Goal: Task Accomplishment & Management: Use online tool/utility

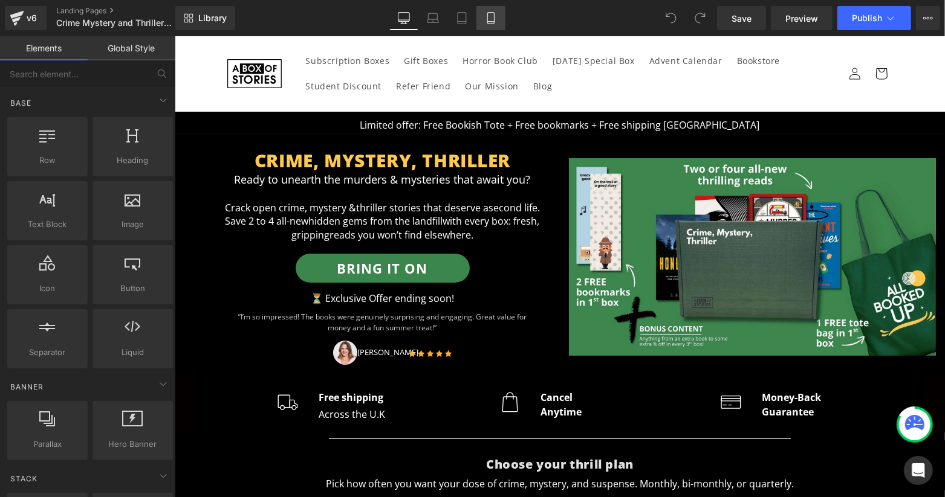
click at [486, 16] on icon at bounding box center [491, 18] width 12 height 12
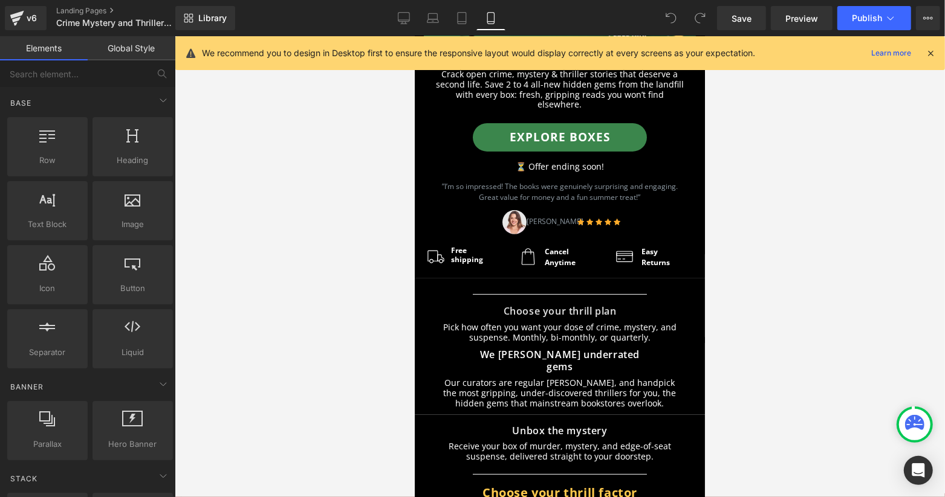
scroll to position [322, 0]
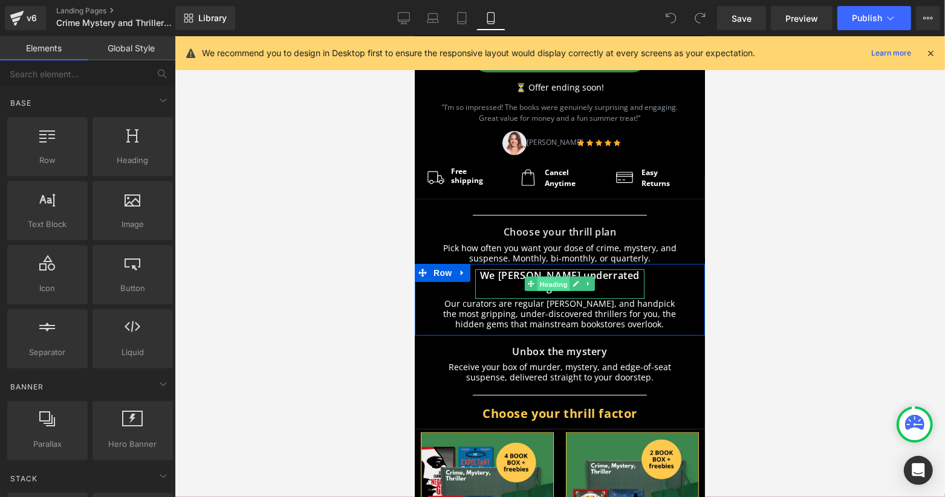
click at [549, 277] on span "Heading" at bounding box center [553, 284] width 33 height 15
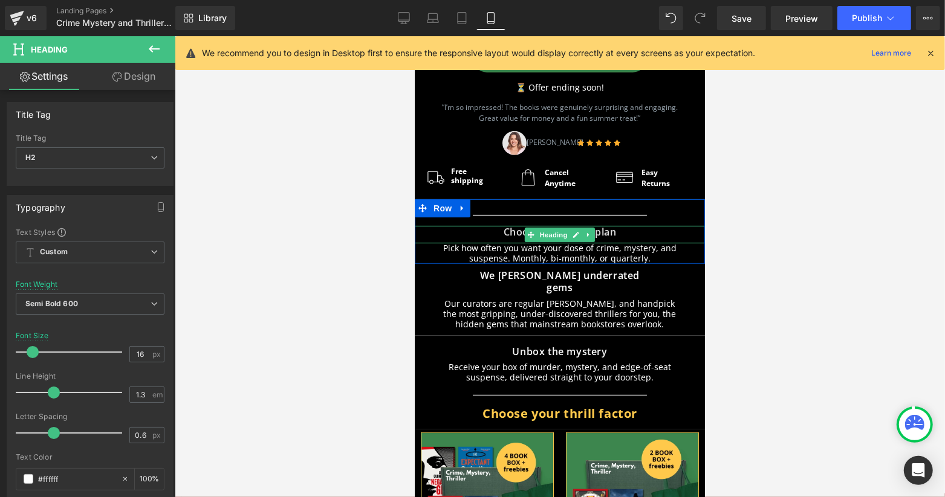
click at [545, 227] on span "Heading" at bounding box center [553, 234] width 33 height 15
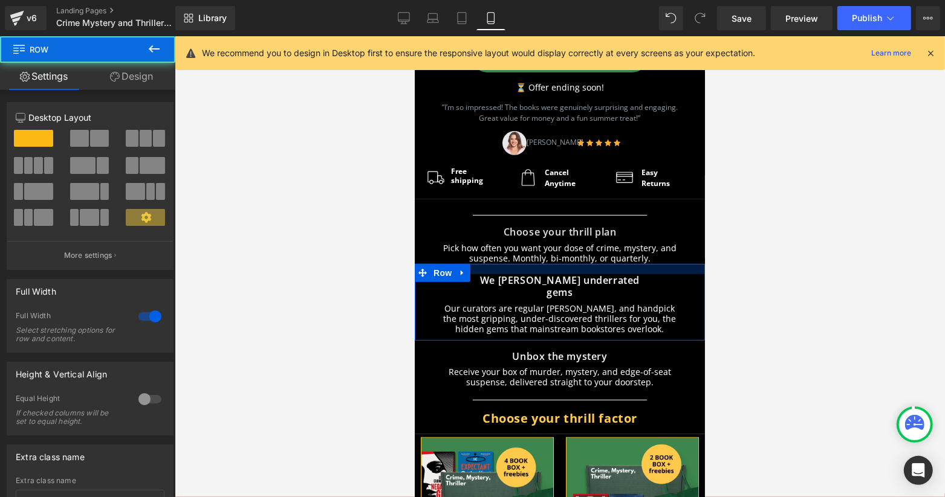
drag, startPoint x: 645, startPoint y: 246, endPoint x: 1357, endPoint y: 334, distance: 716.6
click at [645, 263] on div at bounding box center [559, 268] width 290 height 10
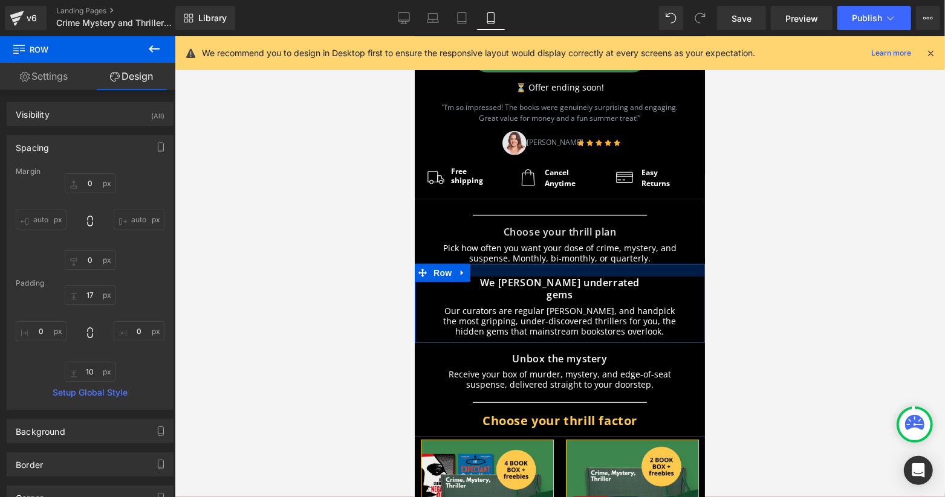
click at [650, 263] on div at bounding box center [559, 269] width 290 height 13
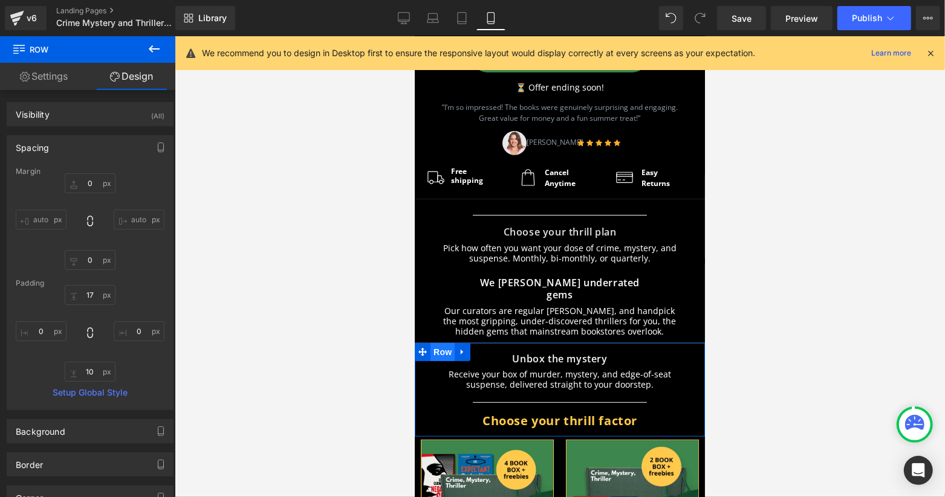
click at [438, 343] on span "Row" at bounding box center [442, 352] width 24 height 18
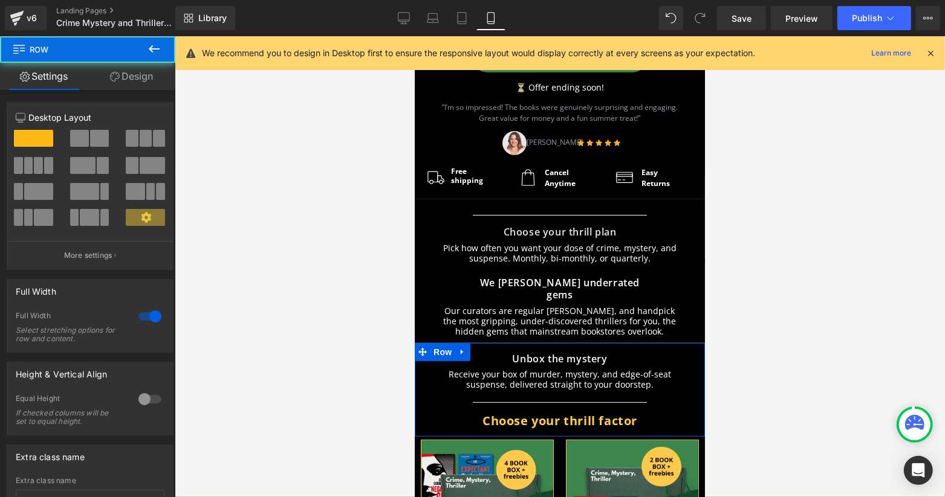
click at [144, 85] on link "Design" at bounding box center [132, 76] width 88 height 27
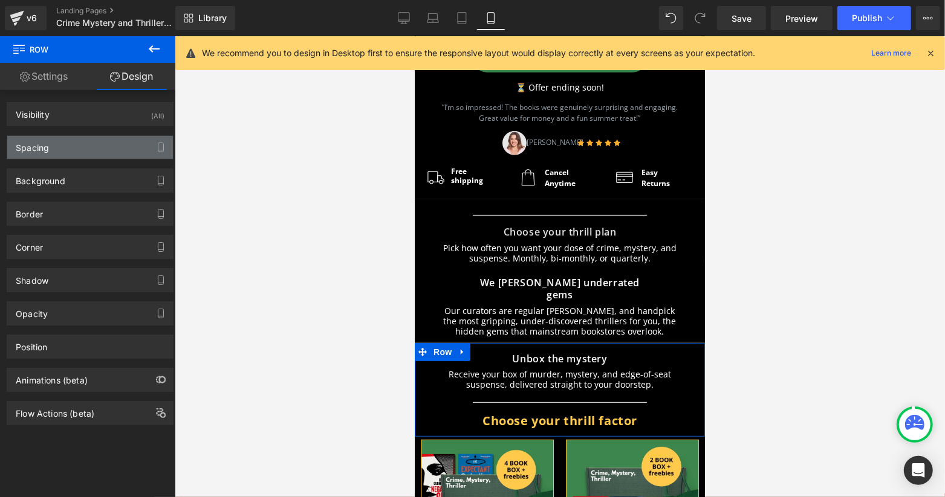
click at [109, 137] on div "Spacing" at bounding box center [90, 147] width 166 height 23
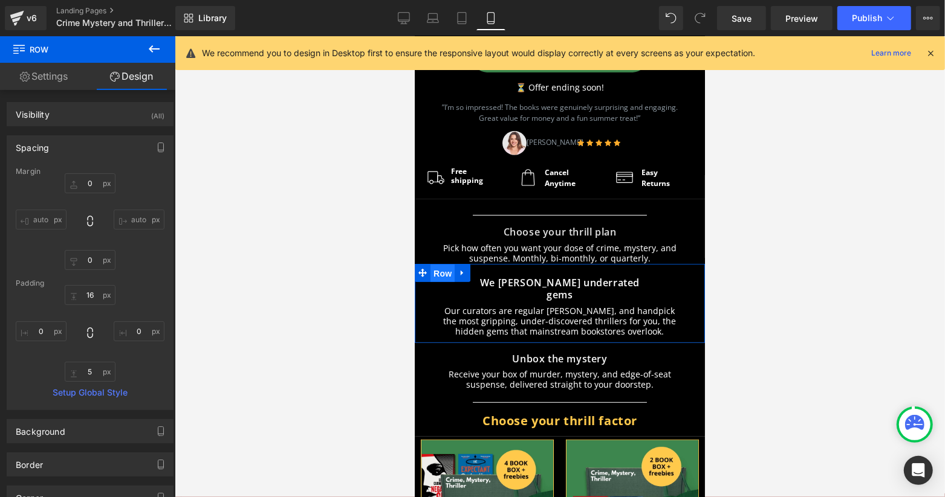
drag, startPoint x: 433, startPoint y: 252, endPoint x: 793, endPoint y: 280, distance: 361.3
click at [433, 264] on span "Row" at bounding box center [442, 273] width 24 height 18
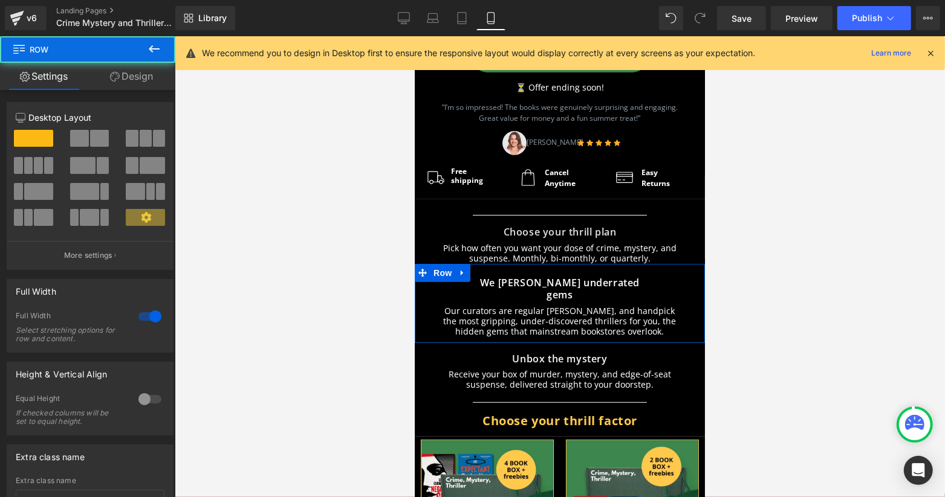
click at [134, 79] on link "Design" at bounding box center [132, 76] width 88 height 27
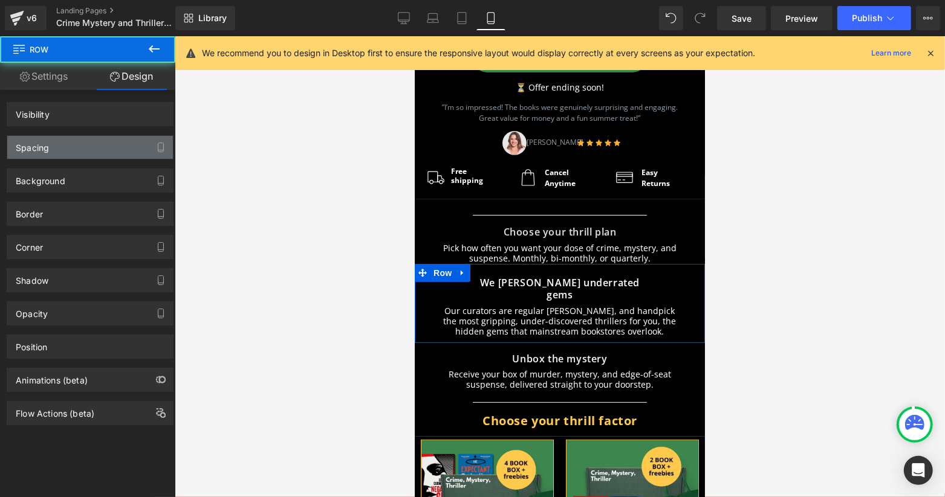
click at [88, 143] on div "Spacing" at bounding box center [90, 147] width 166 height 23
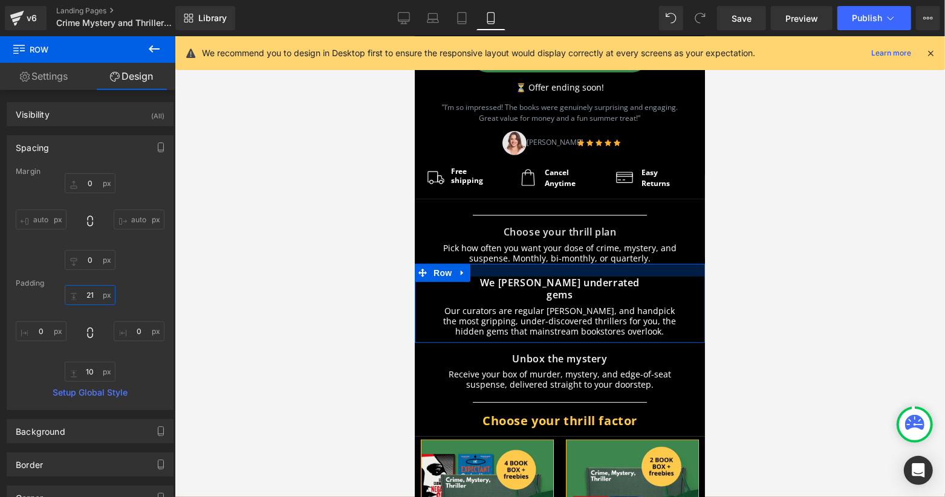
click at [87, 300] on input "text" at bounding box center [90, 295] width 51 height 20
type input "`"
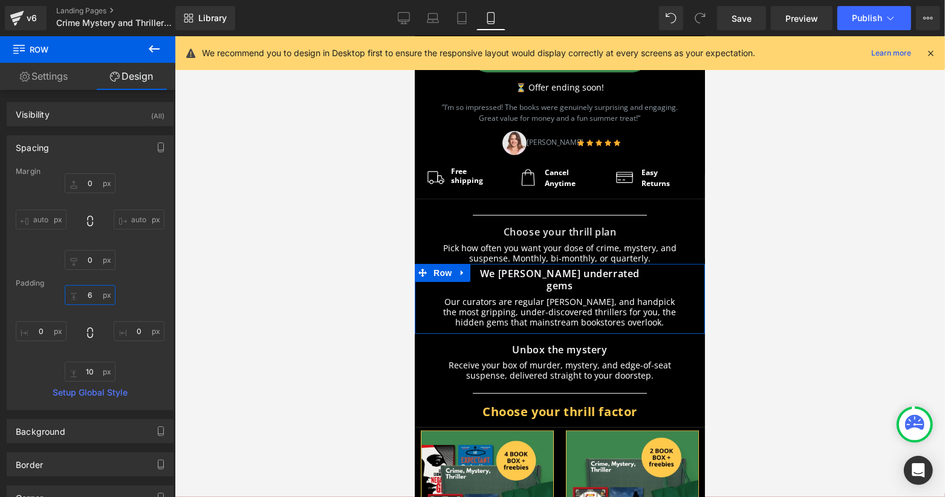
click at [97, 296] on input "6" at bounding box center [90, 295] width 51 height 20
type input "16"
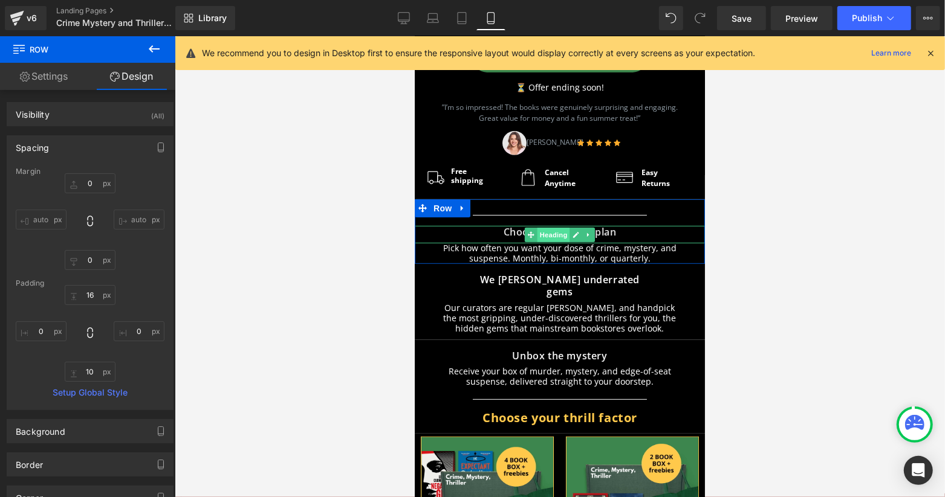
click at [540, 227] on span "Heading" at bounding box center [553, 234] width 33 height 15
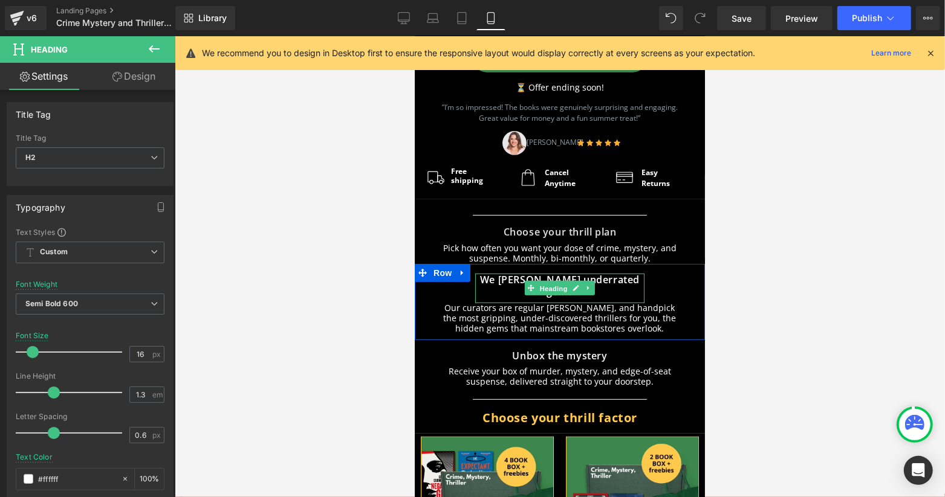
click at [547, 281] on span "Heading" at bounding box center [553, 288] width 33 height 15
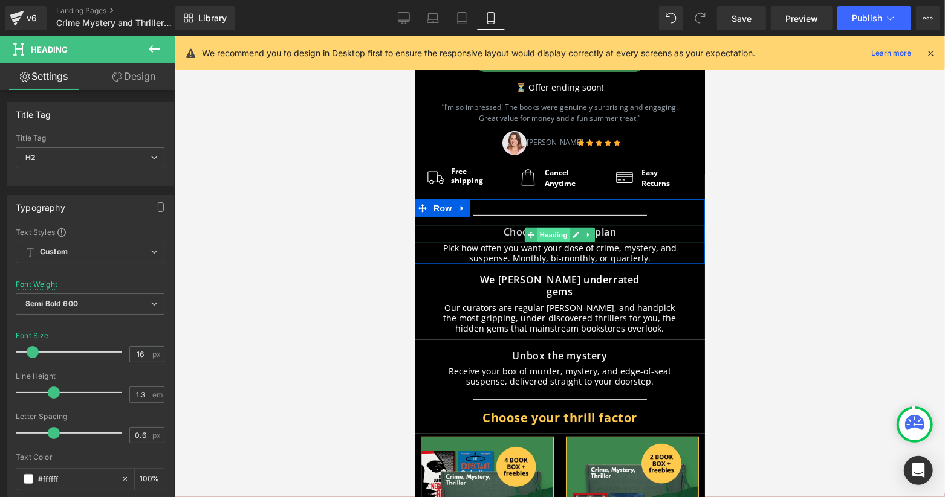
click at [542, 227] on span "Heading" at bounding box center [553, 234] width 33 height 15
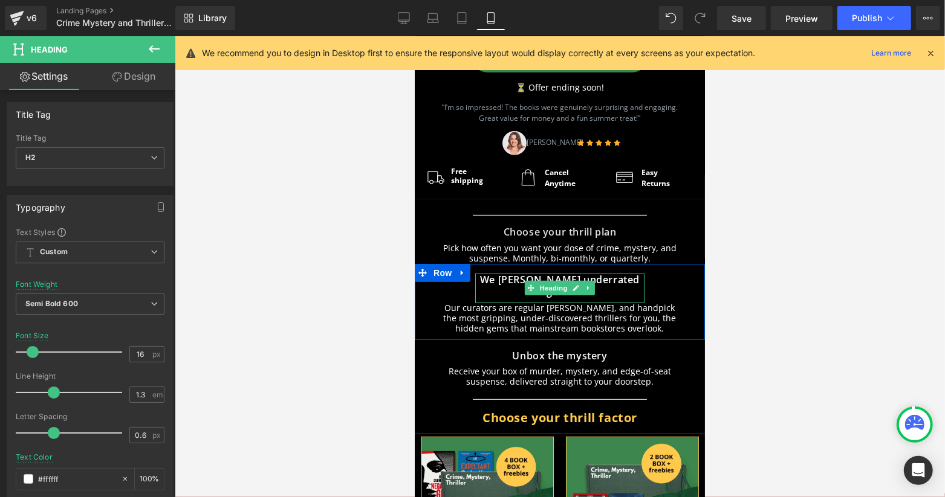
click at [542, 280] on span "Heading" at bounding box center [553, 287] width 33 height 15
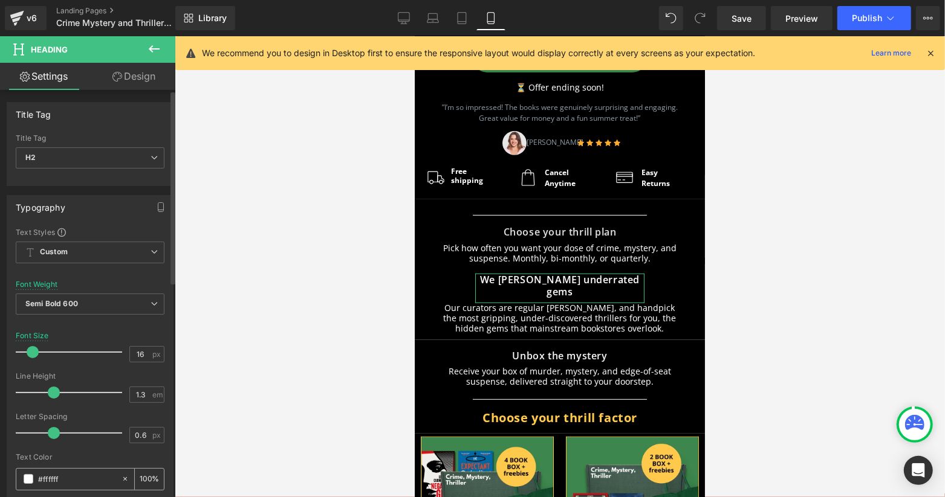
click at [52, 484] on input "#ffffff" at bounding box center [76, 479] width 77 height 13
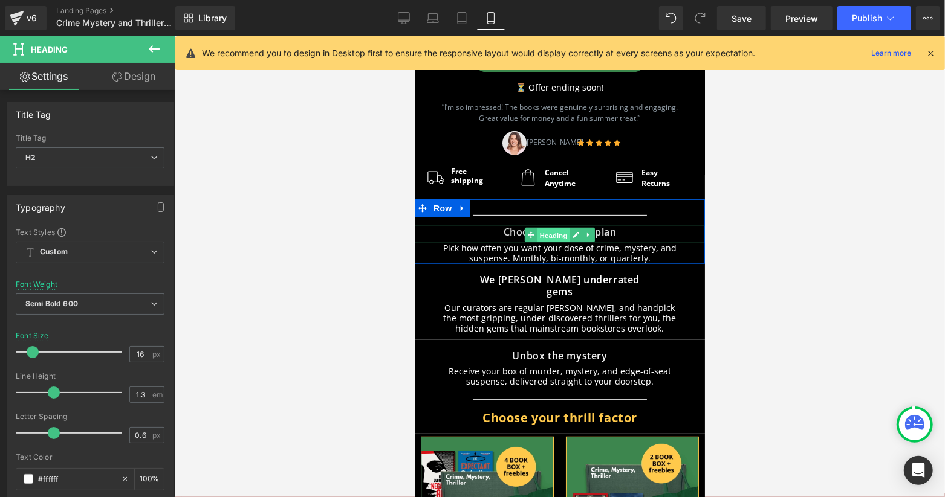
drag, startPoint x: 555, startPoint y: 208, endPoint x: 642, endPoint y: 351, distance: 166.8
click at [555, 227] on span "Heading" at bounding box center [553, 234] width 33 height 15
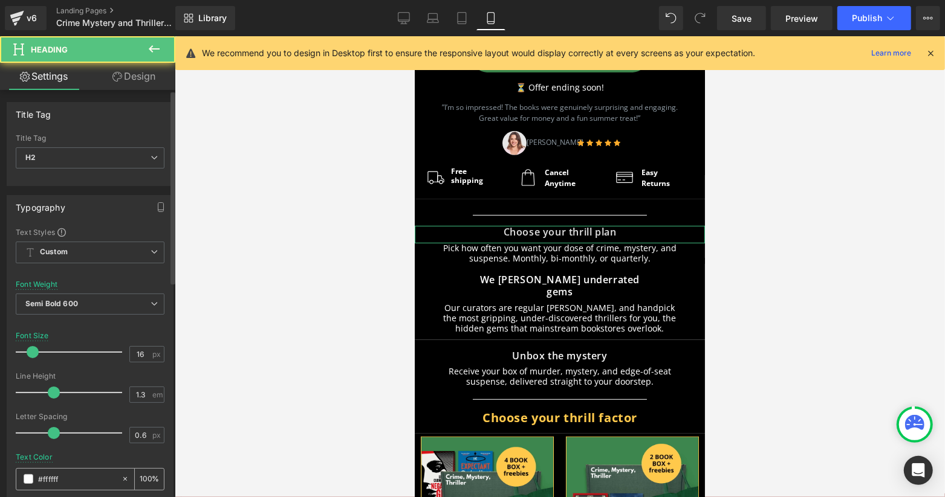
click at [66, 486] on div "#ffffff" at bounding box center [68, 479] width 105 height 21
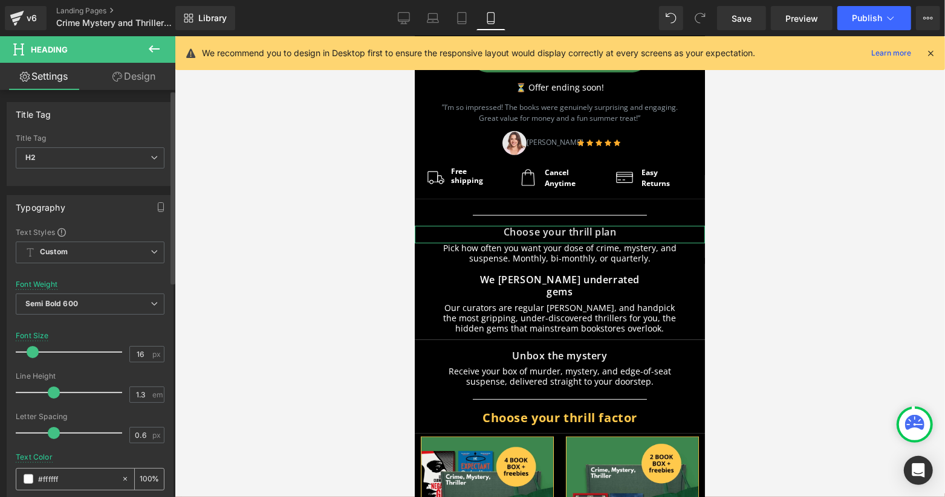
click at [63, 478] on input "#ffffff" at bounding box center [76, 479] width 77 height 13
click at [76, 451] on div at bounding box center [90, 449] width 149 height 8
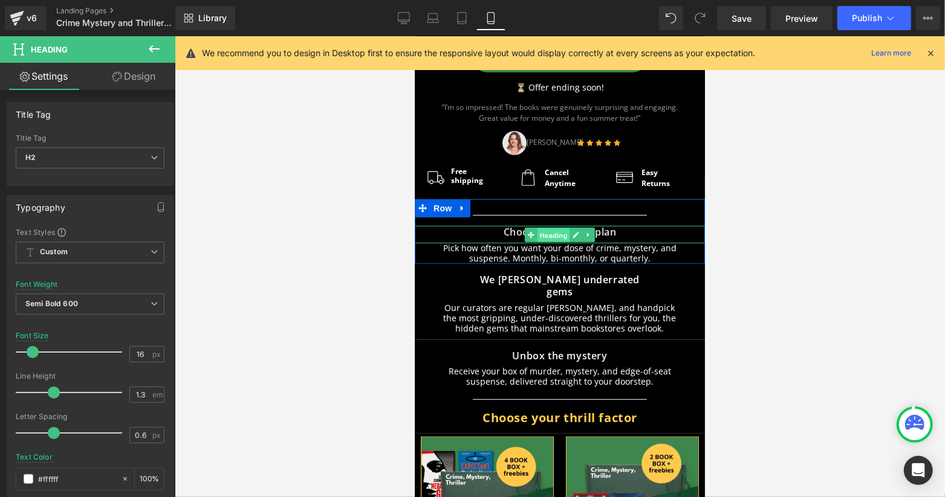
click at [554, 227] on span "Heading" at bounding box center [553, 234] width 33 height 15
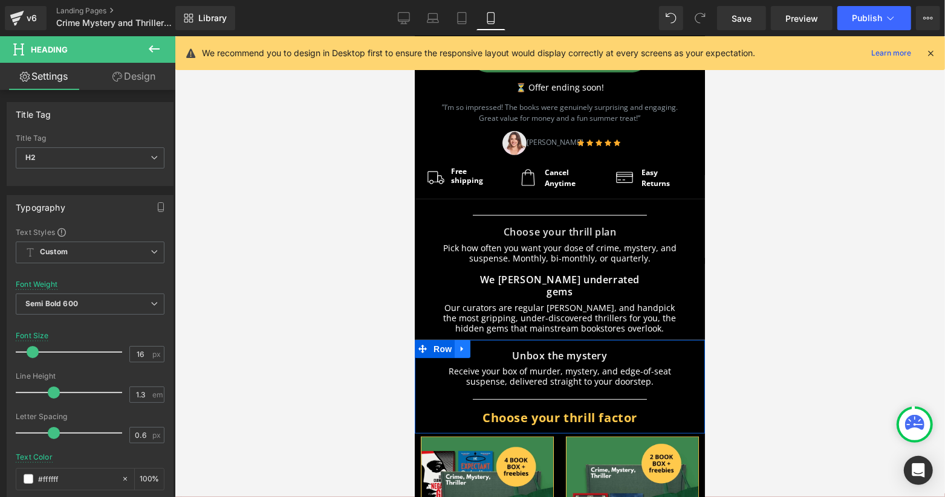
click at [454, 340] on link at bounding box center [462, 349] width 16 height 18
click at [537, 351] on span "Heading" at bounding box center [553, 358] width 33 height 15
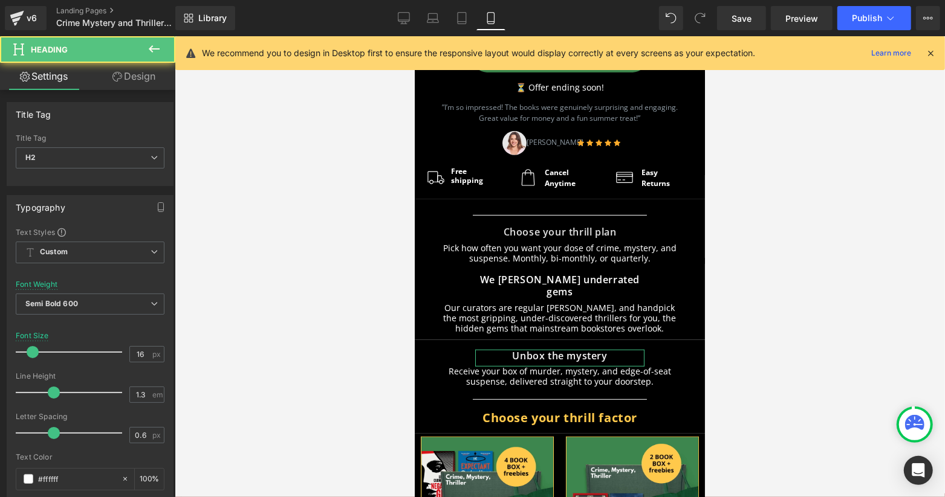
click at [144, 80] on link "Design" at bounding box center [134, 76] width 88 height 27
click at [0, 0] on div "Spacing" at bounding box center [0, 0] width 0 height 0
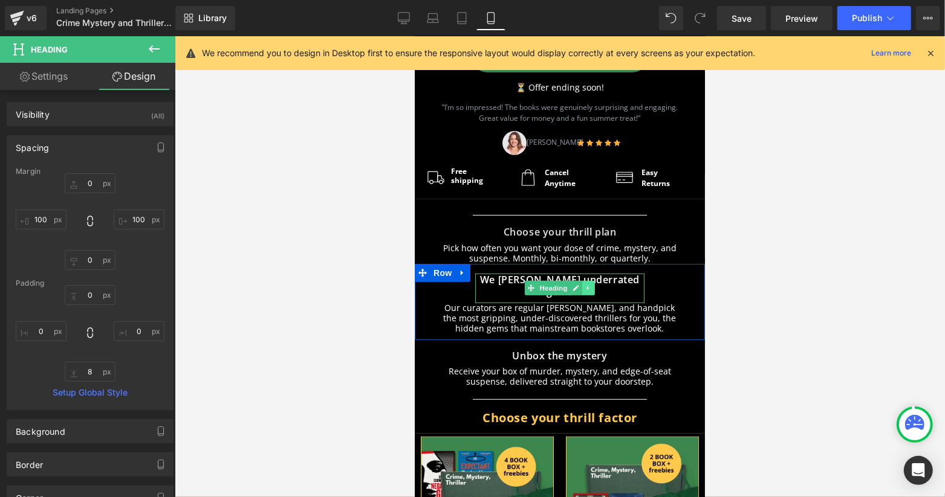
click at [584, 284] on icon at bounding box center [587, 287] width 7 height 7
click at [577, 280] on link at bounding box center [581, 287] width 13 height 15
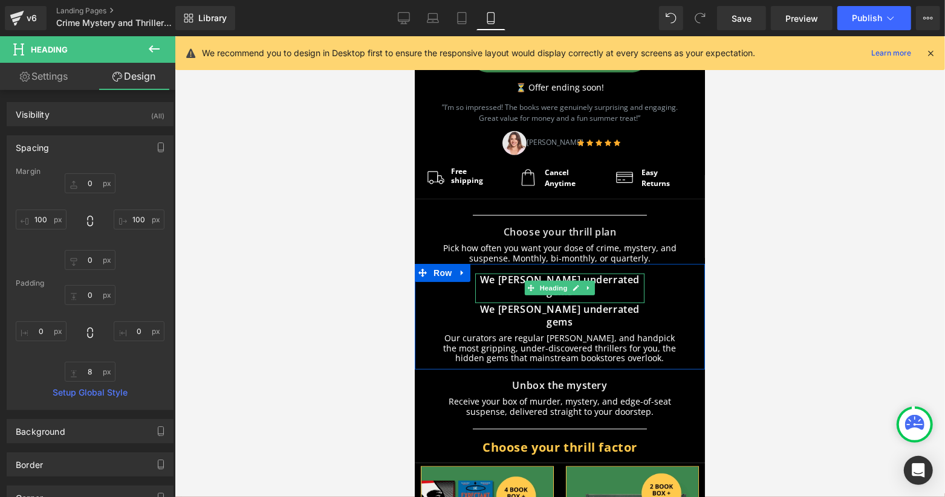
click at [516, 273] on div "We hunt underrated gems Heading" at bounding box center [558, 288] width 169 height 30
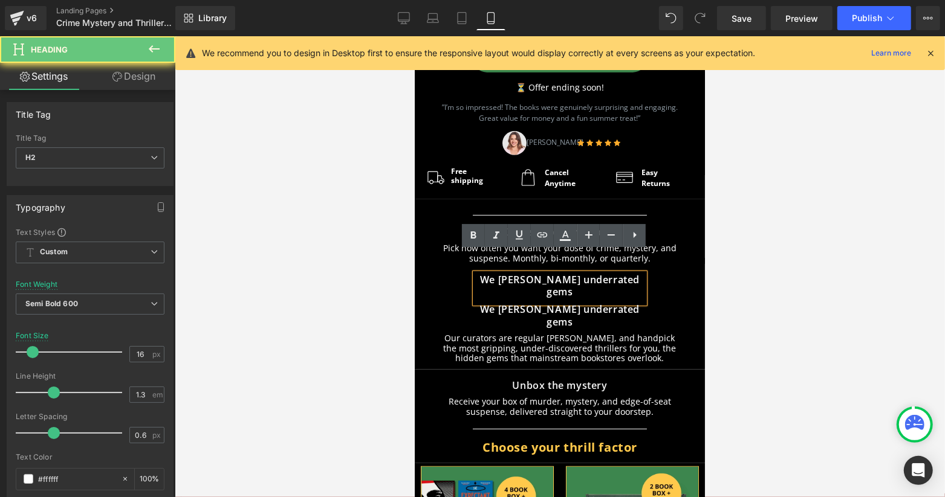
click at [523, 273] on span "We hunt underrated gems" at bounding box center [559, 286] width 160 height 26
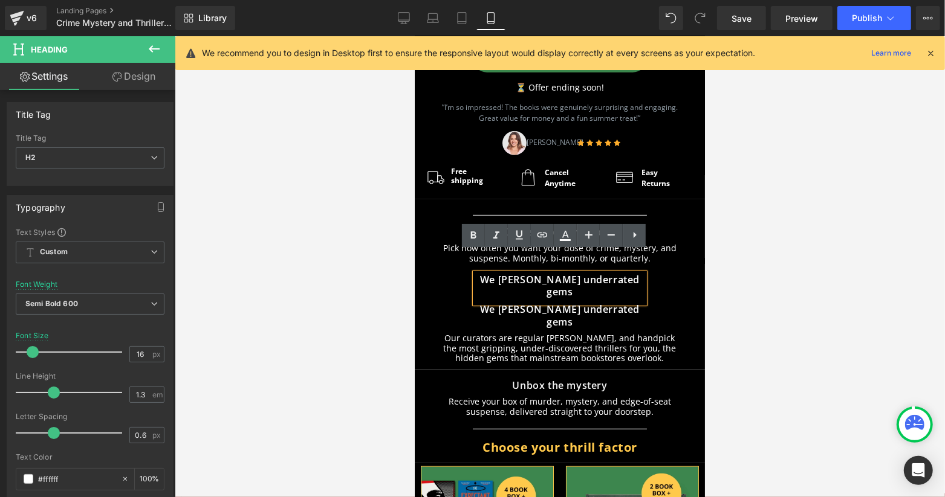
click at [865, 247] on div at bounding box center [560, 266] width 770 height 461
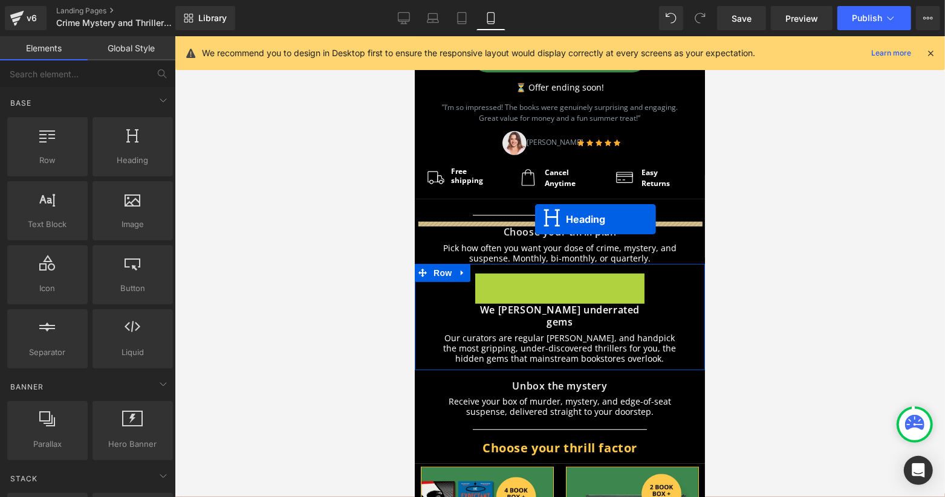
drag, startPoint x: 528, startPoint y: 260, endPoint x: 534, endPoint y: 218, distance: 42.7
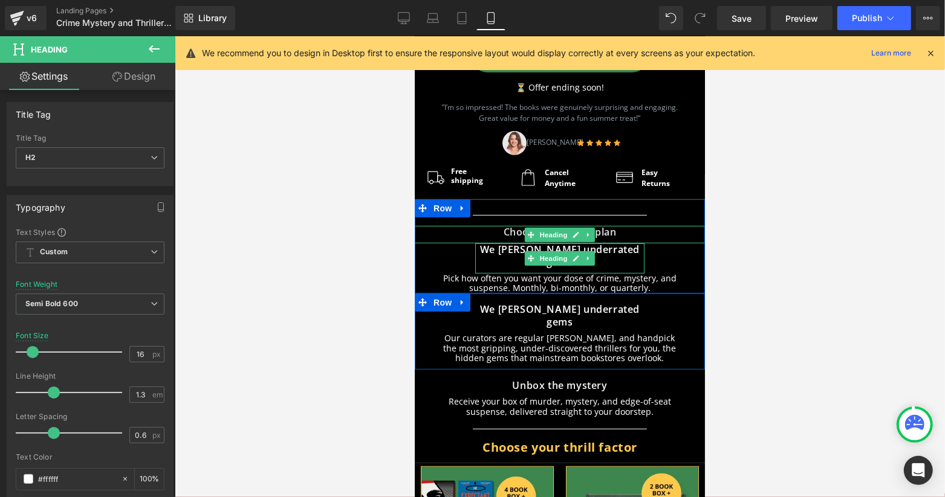
click at [609, 225] on span "Choose your thrill plan" at bounding box center [559, 231] width 113 height 13
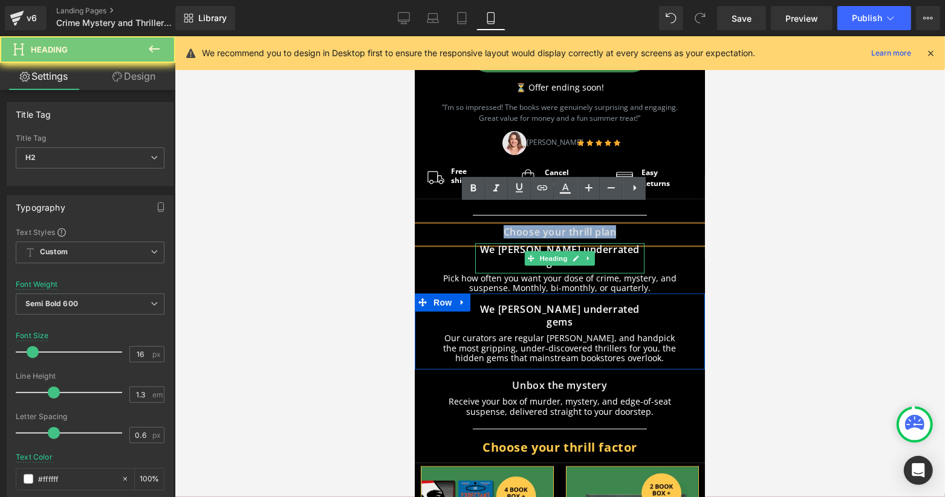
click at [609, 225] on span "Choose your thrill plan" at bounding box center [559, 231] width 113 height 13
copy span "Choose your thrill plan"
click at [614, 242] on span "We hunt underrated gems" at bounding box center [559, 255] width 160 height 26
click at [615, 242] on span "We hunt underrated gems" at bounding box center [559, 255] width 160 height 26
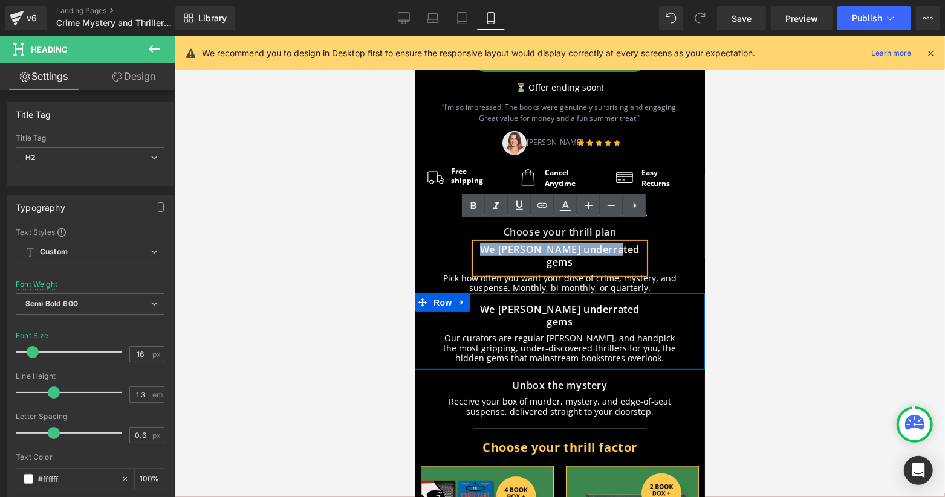
click at [615, 242] on span "We hunt underrated gems" at bounding box center [559, 255] width 160 height 26
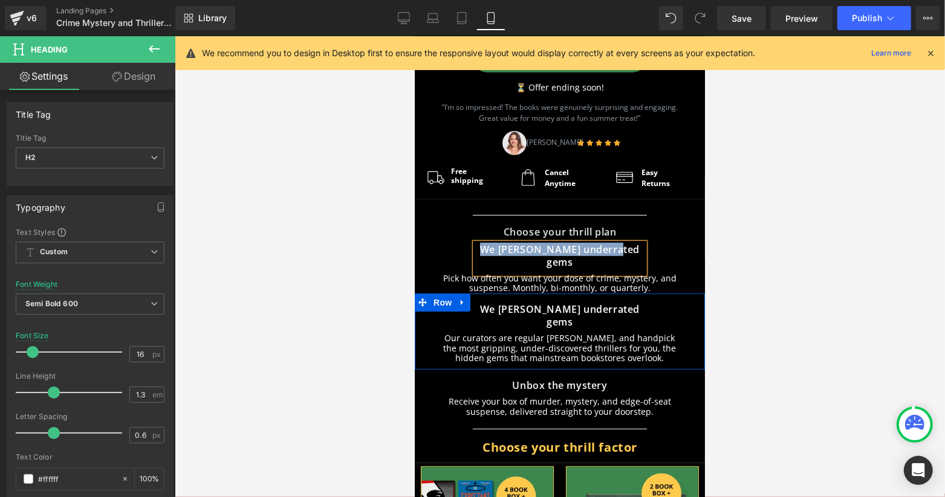
paste div
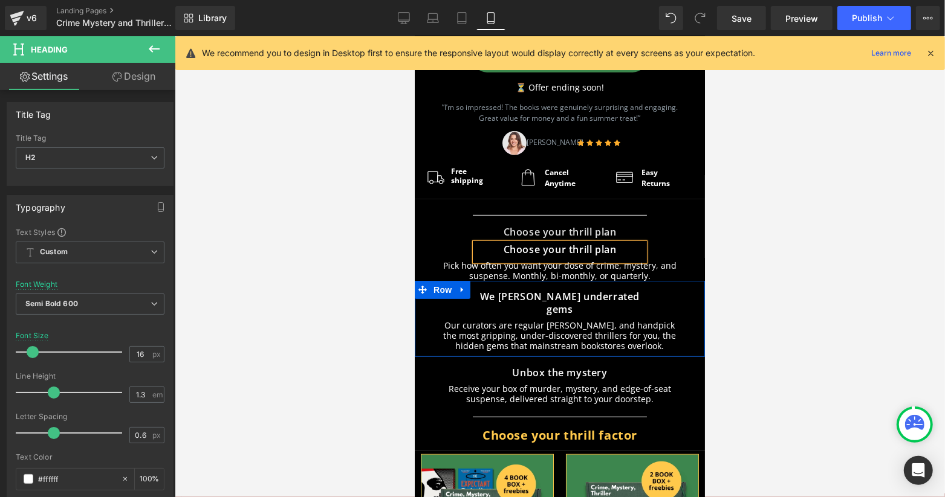
click at [727, 228] on div at bounding box center [560, 266] width 770 height 461
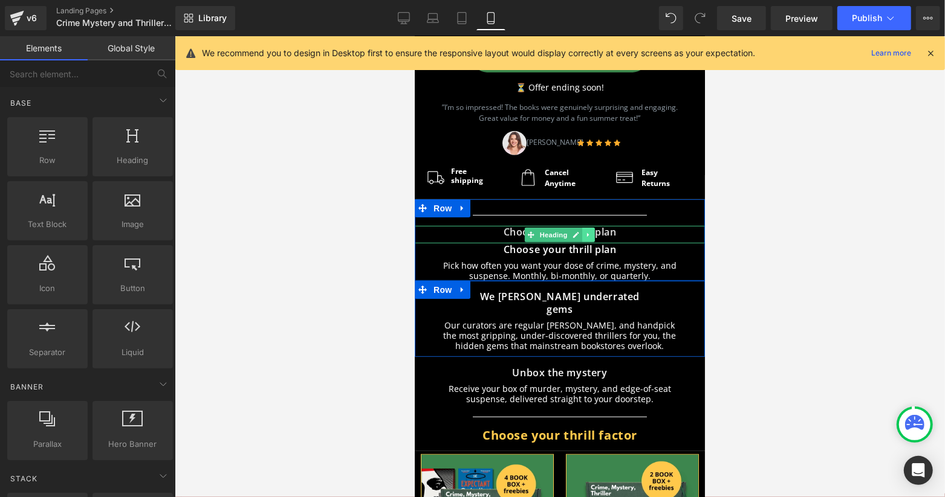
click at [584, 231] on icon at bounding box center [587, 234] width 7 height 7
click at [591, 231] on icon at bounding box center [594, 234] width 7 height 7
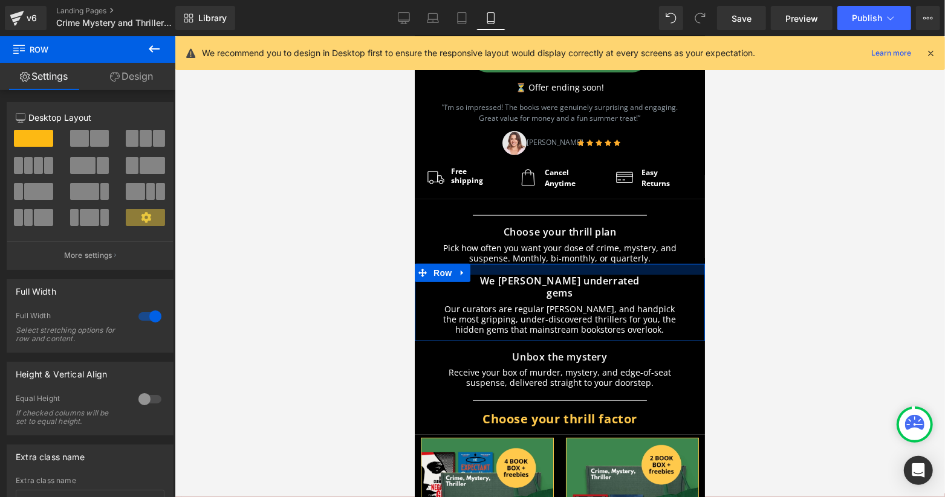
drag, startPoint x: 658, startPoint y: 246, endPoint x: 1153, endPoint y: 294, distance: 497.2
click at [659, 263] on div at bounding box center [559, 268] width 290 height 11
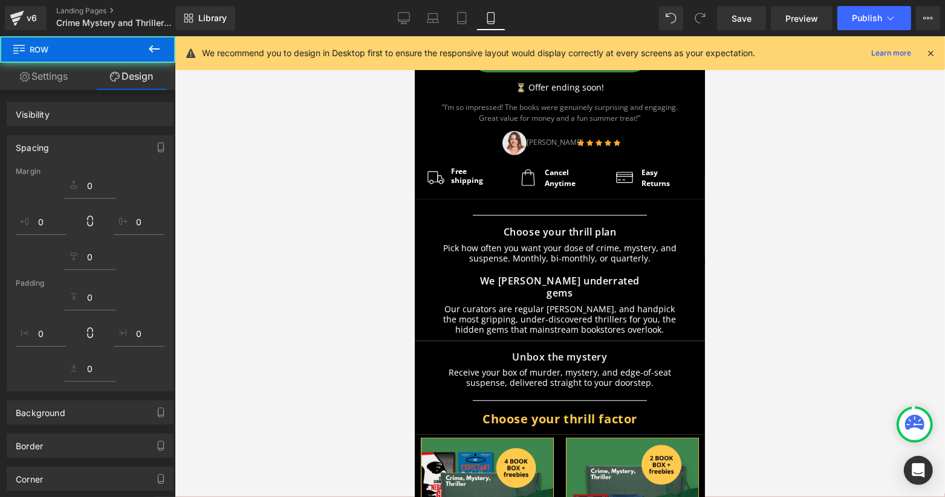
click at [739, 258] on div at bounding box center [560, 266] width 770 height 461
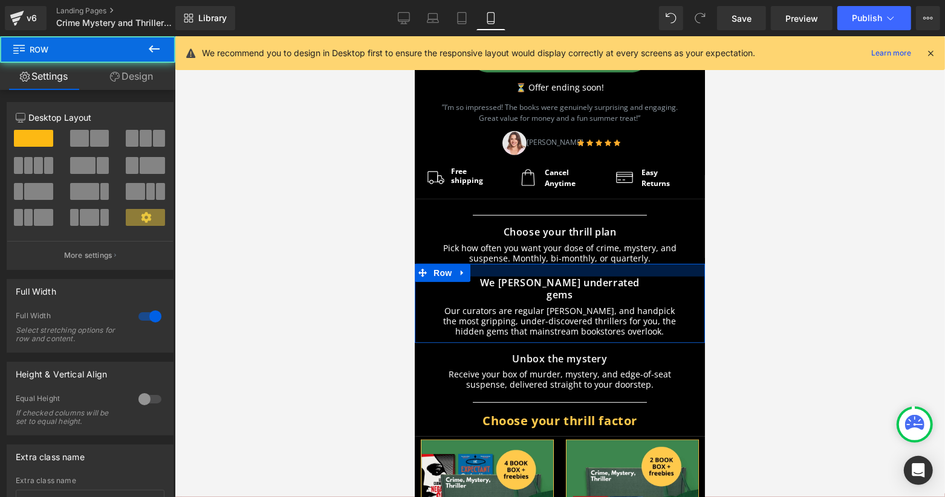
drag, startPoint x: 644, startPoint y: 245, endPoint x: 1217, endPoint y: 289, distance: 574.5
click at [644, 263] on div at bounding box center [559, 269] width 290 height 13
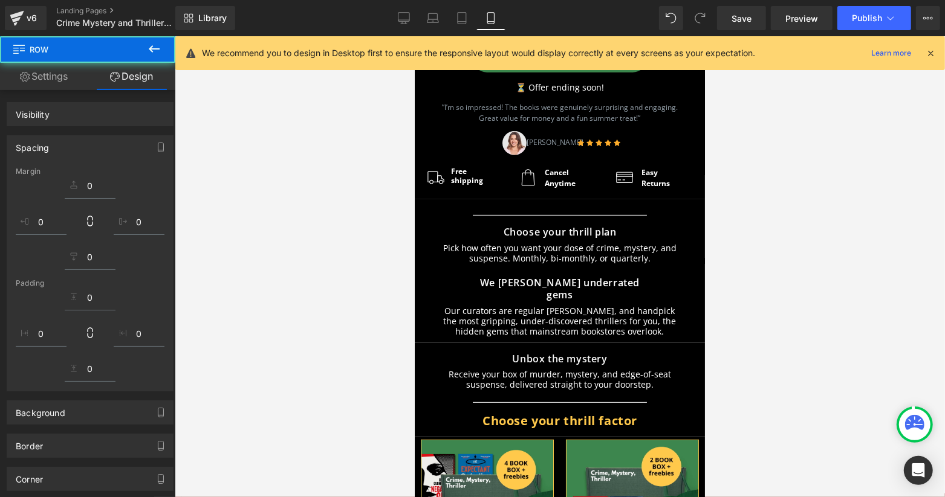
click at [817, 257] on div at bounding box center [560, 266] width 770 height 461
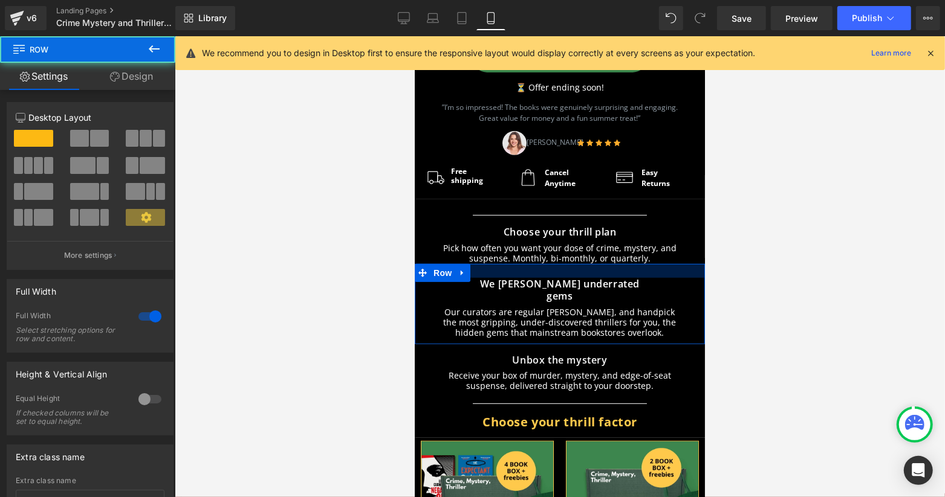
click at [647, 263] on div at bounding box center [559, 270] width 290 height 14
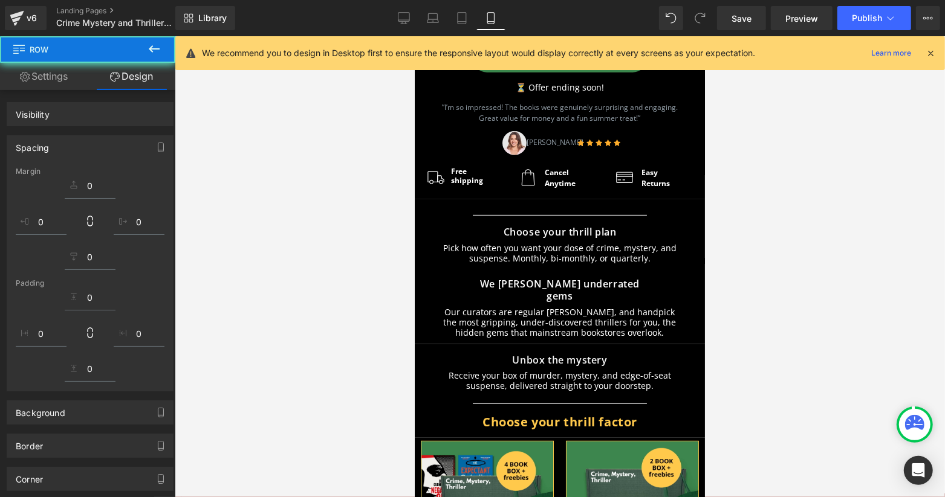
click at [818, 259] on div at bounding box center [560, 266] width 770 height 461
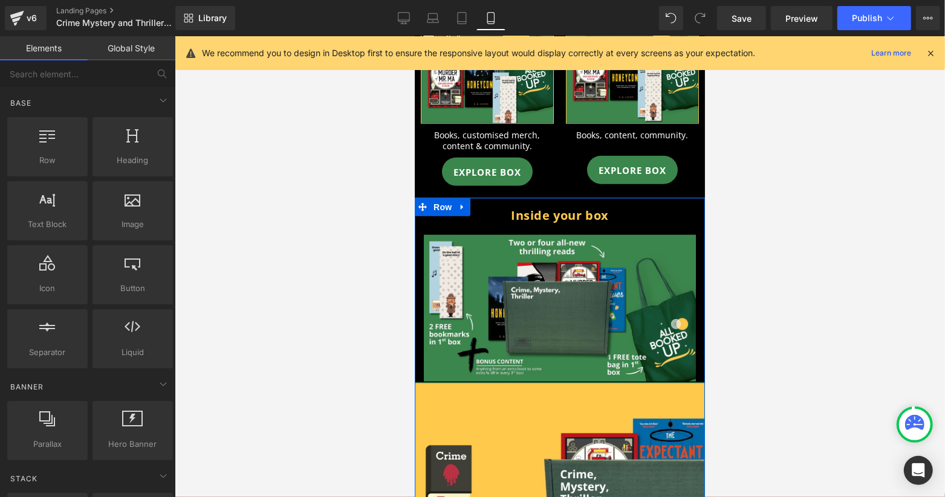
scroll to position [725, 0]
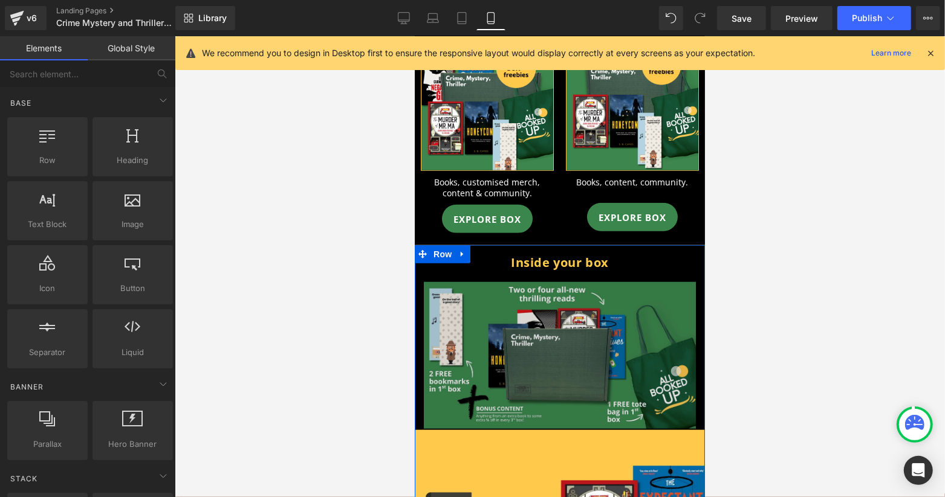
click at [529, 291] on img at bounding box center [559, 355] width 272 height 146
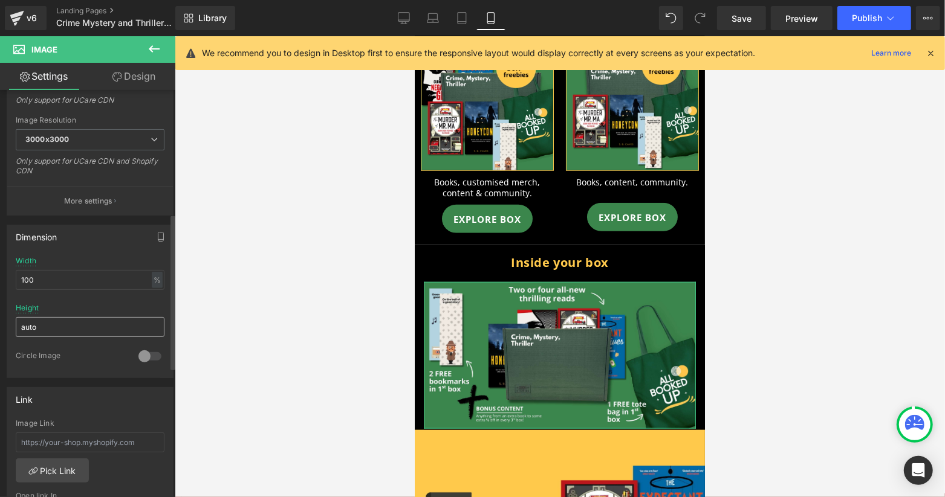
scroll to position [322, 0]
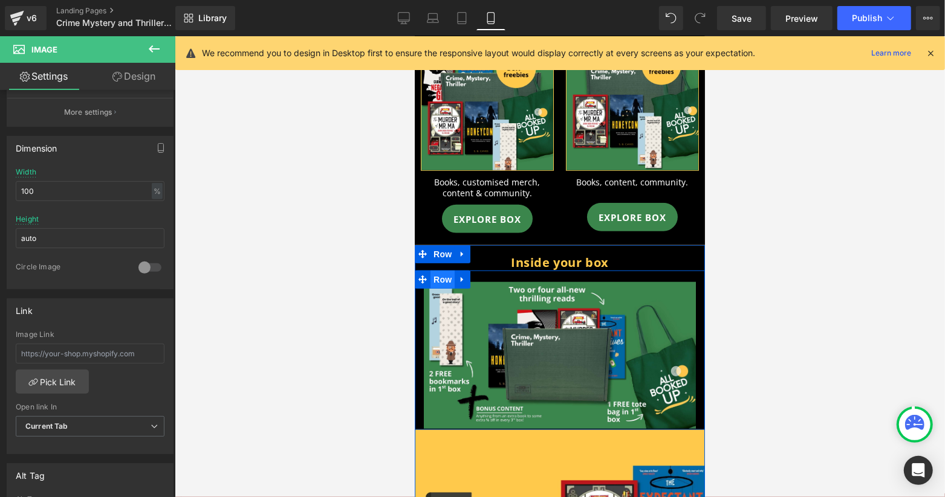
click at [430, 270] on span "Row" at bounding box center [442, 279] width 24 height 18
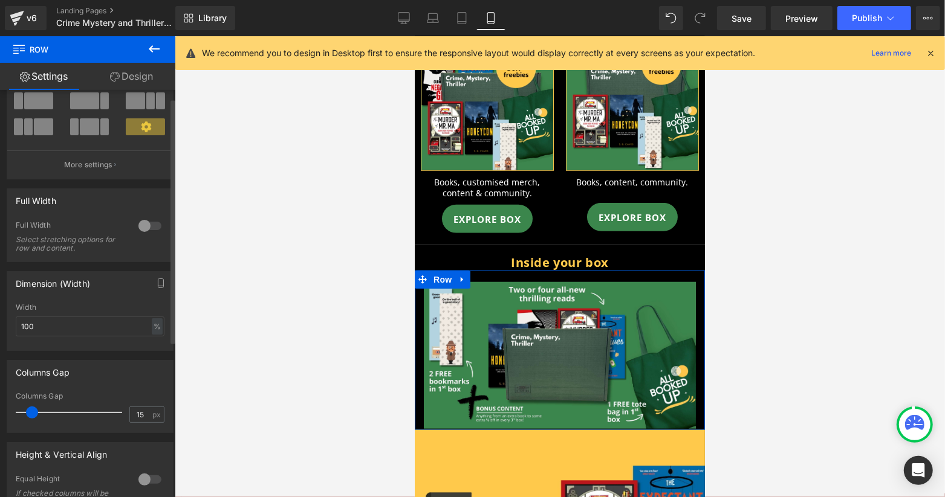
scroll to position [161, 0]
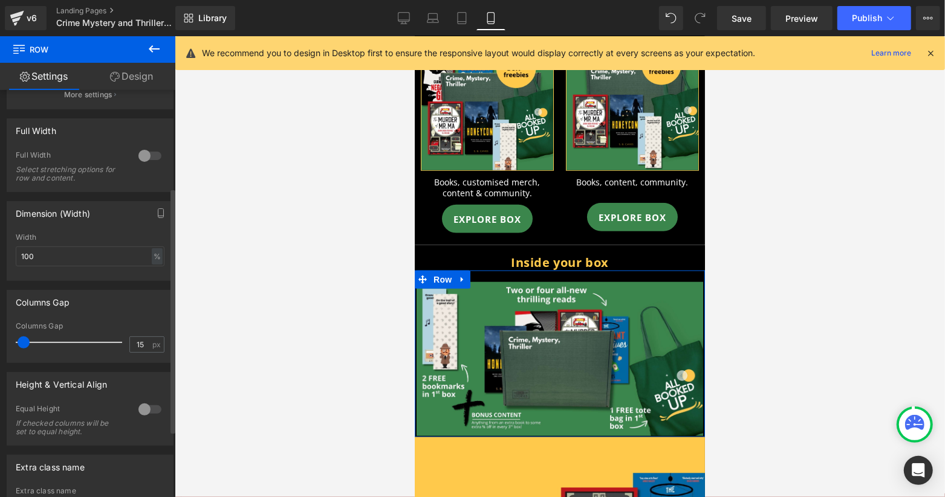
drag, startPoint x: 31, startPoint y: 344, endPoint x: 23, endPoint y: 337, distance: 10.7
click at [23, 337] on span at bounding box center [24, 343] width 12 height 12
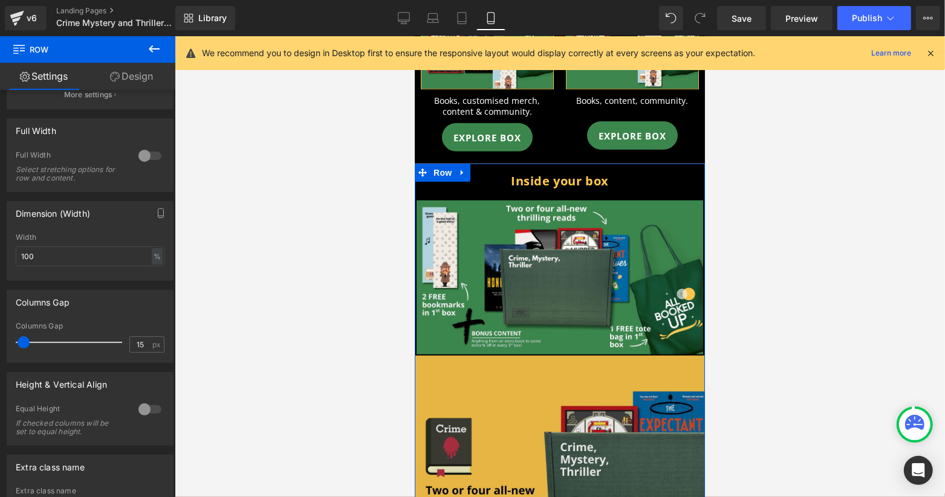
scroll to position [887, 0]
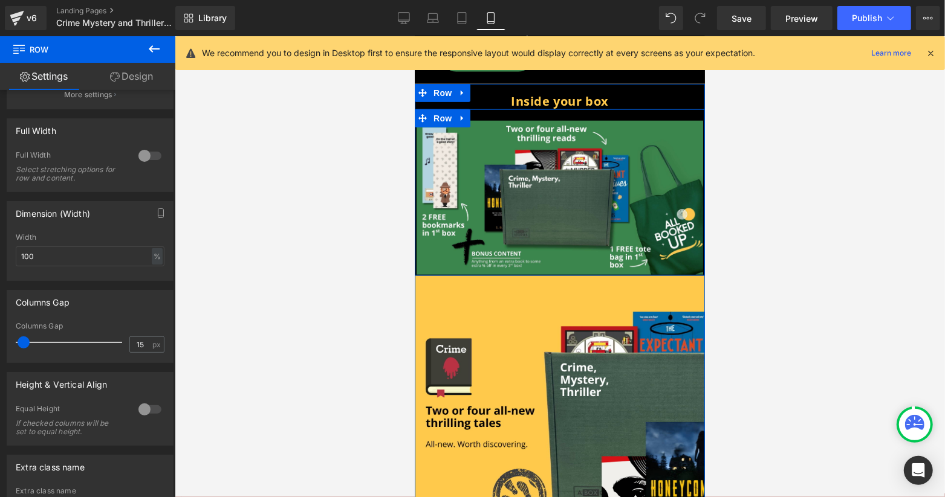
click at [554, 274] on div at bounding box center [559, 274] width 290 height 1
click at [157, 94] on button "More settings" at bounding box center [90, 94] width 166 height 28
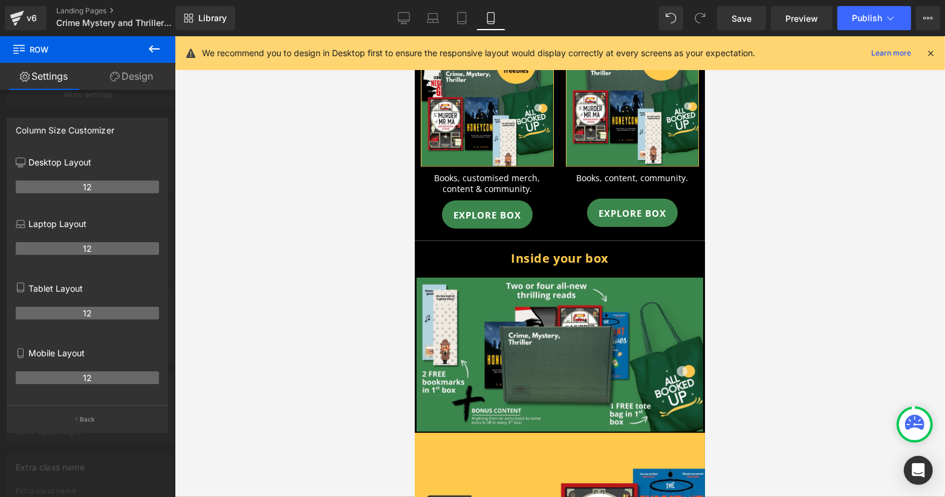
scroll to position [725, 0]
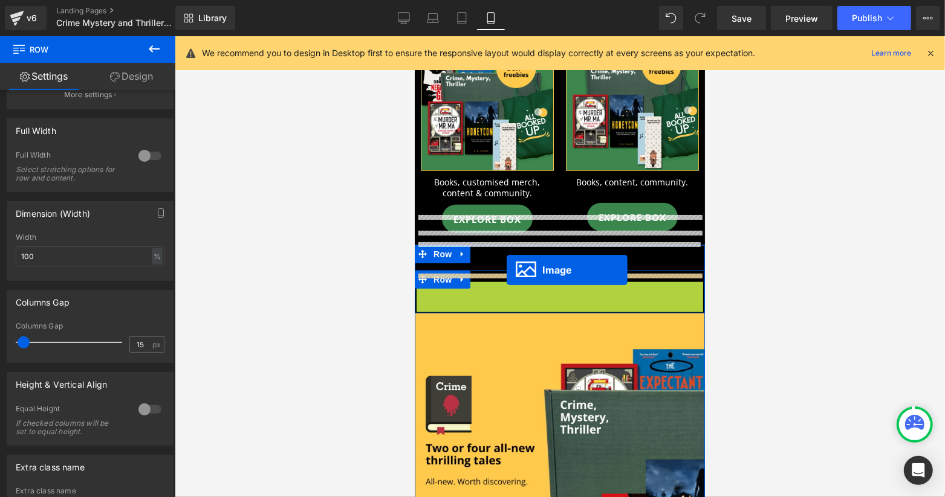
drag, startPoint x: 531, startPoint y: 317, endPoint x: 506, endPoint y: 270, distance: 54.1
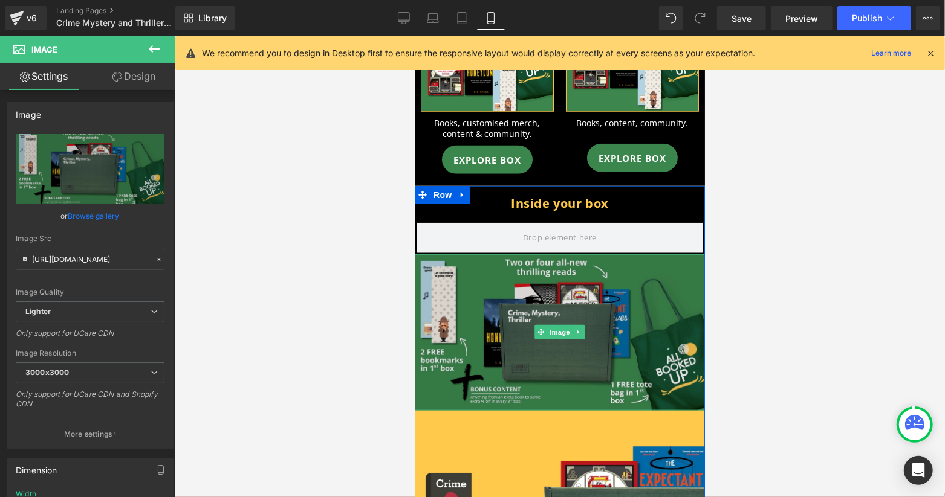
scroll to position [887, 0]
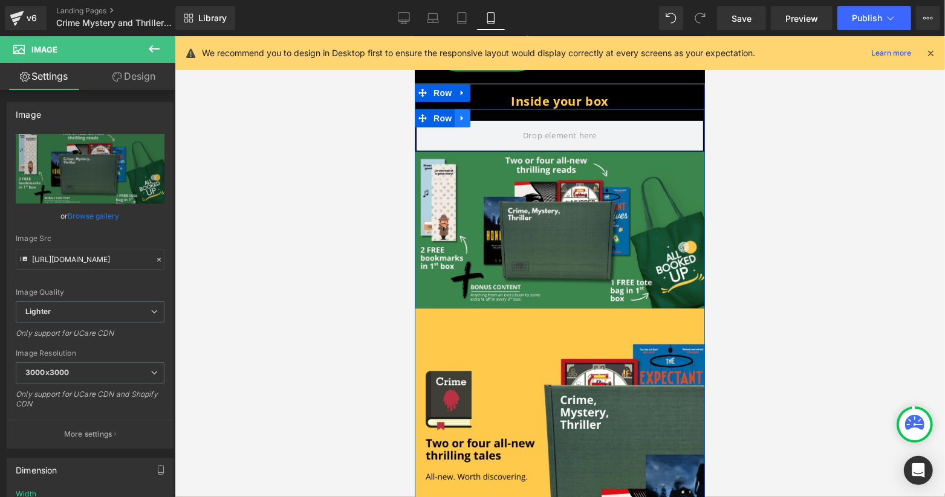
click at [459, 109] on link at bounding box center [462, 118] width 16 height 18
click at [489, 114] on icon at bounding box center [493, 118] width 8 height 8
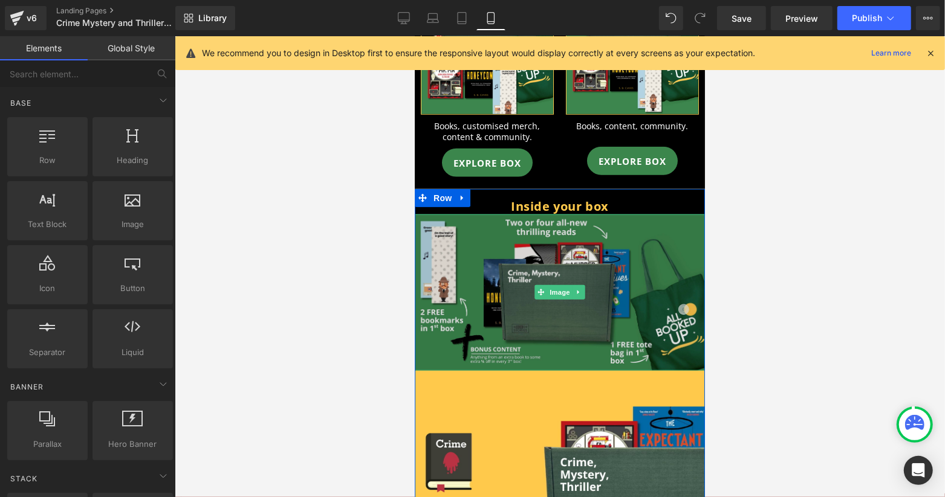
scroll to position [644, 0]
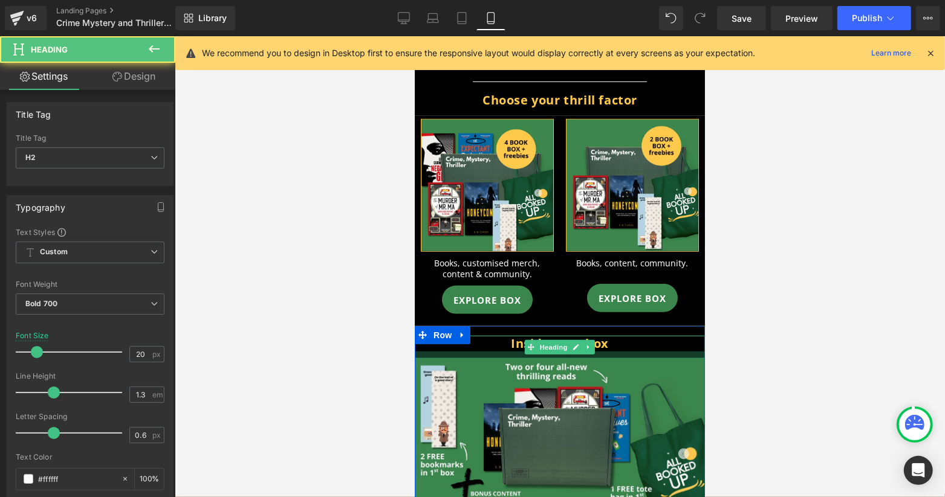
drag, startPoint x: 624, startPoint y: 309, endPoint x: 624, endPoint y: 316, distance: 7.3
click at [624, 351] on div at bounding box center [559, 354] width 290 height 7
click at [803, 290] on div at bounding box center [560, 266] width 770 height 461
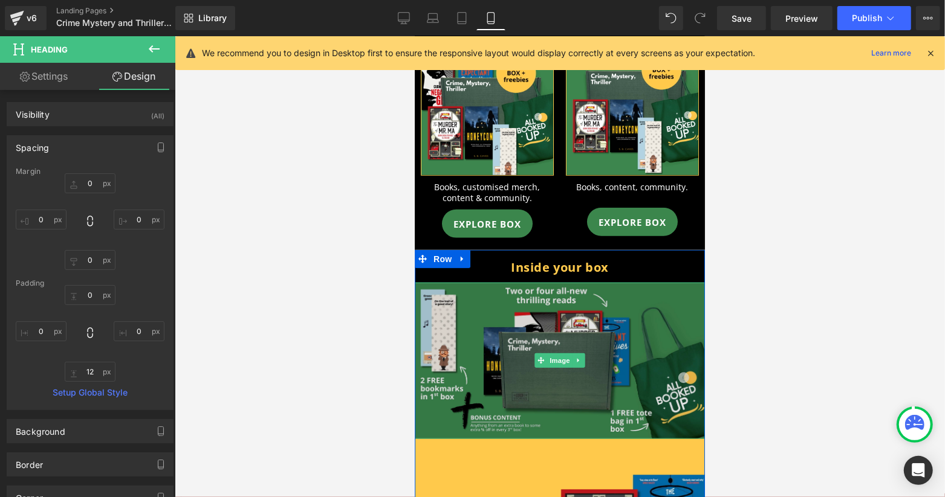
scroll to position [725, 0]
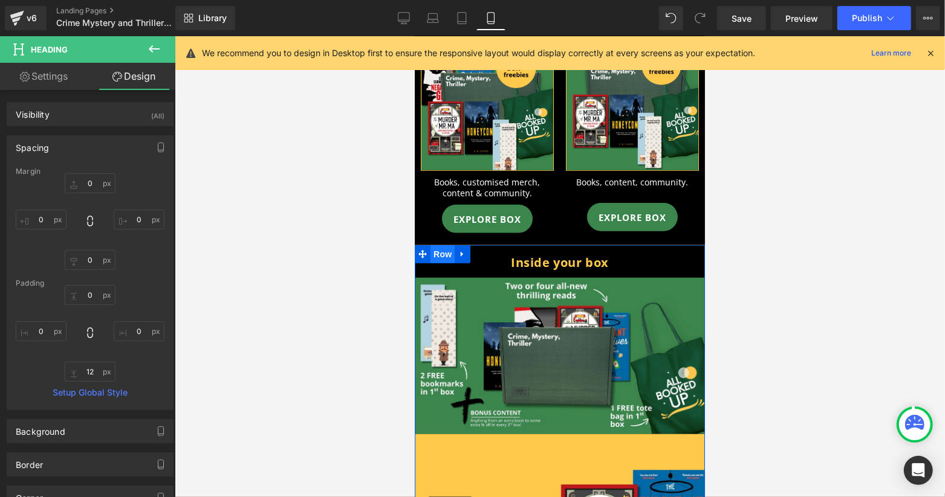
click at [439, 245] on span "Row" at bounding box center [442, 254] width 24 height 18
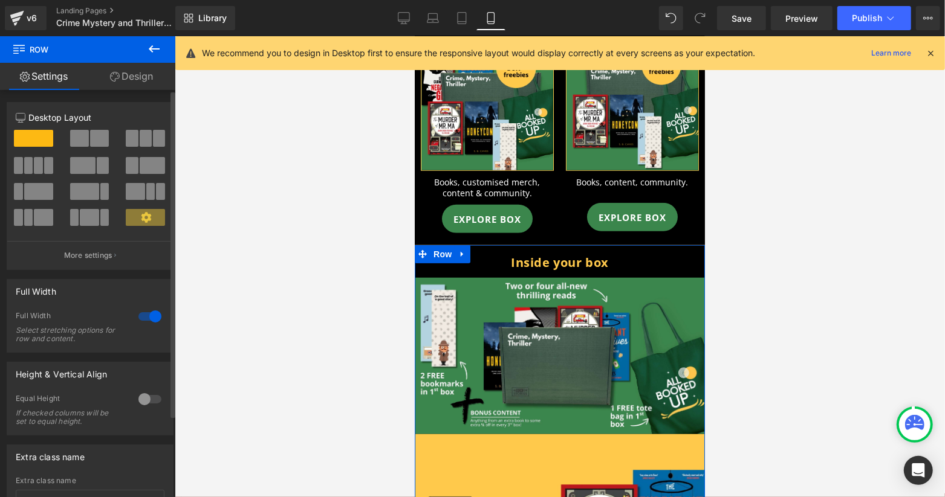
click at [149, 317] on div at bounding box center [149, 316] width 29 height 19
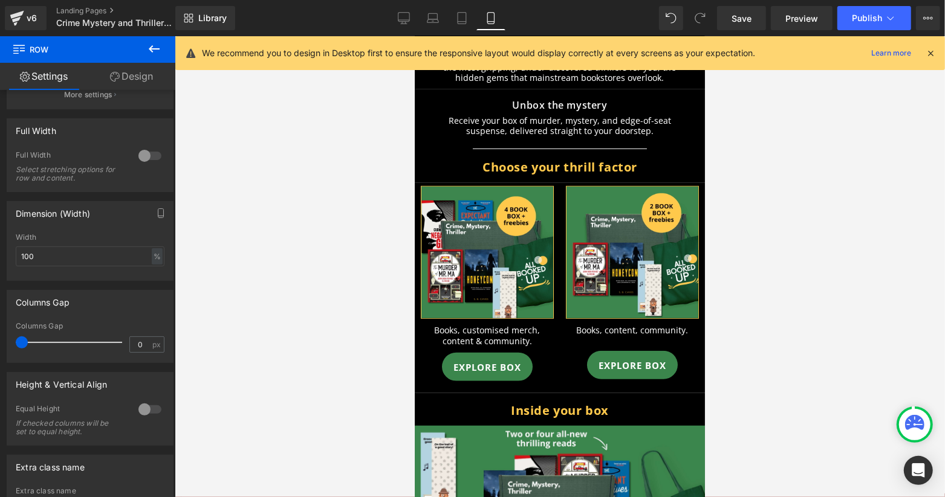
scroll to position [403, 0]
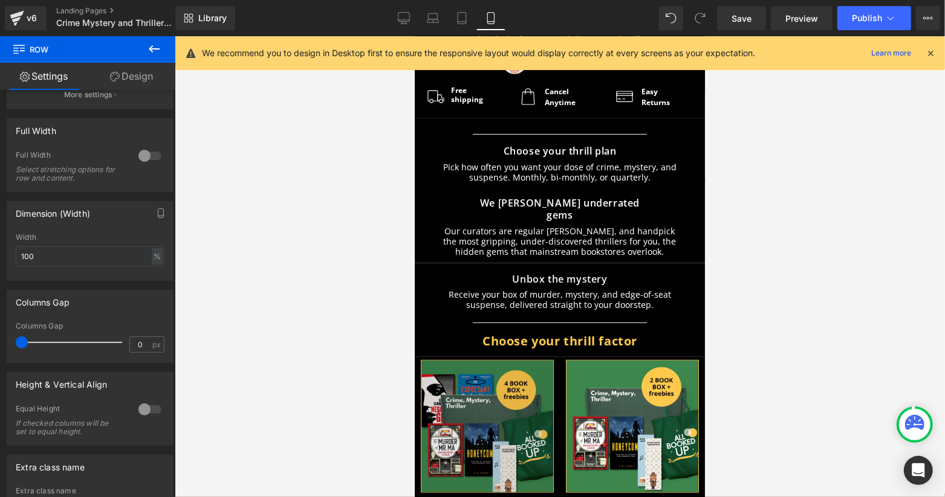
click at [452, 367] on img at bounding box center [486, 426] width 133 height 133
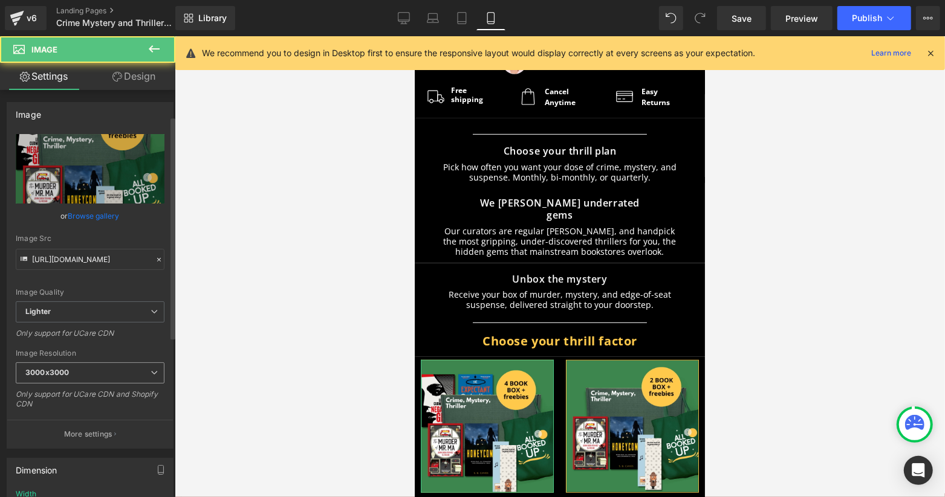
scroll to position [322, 0]
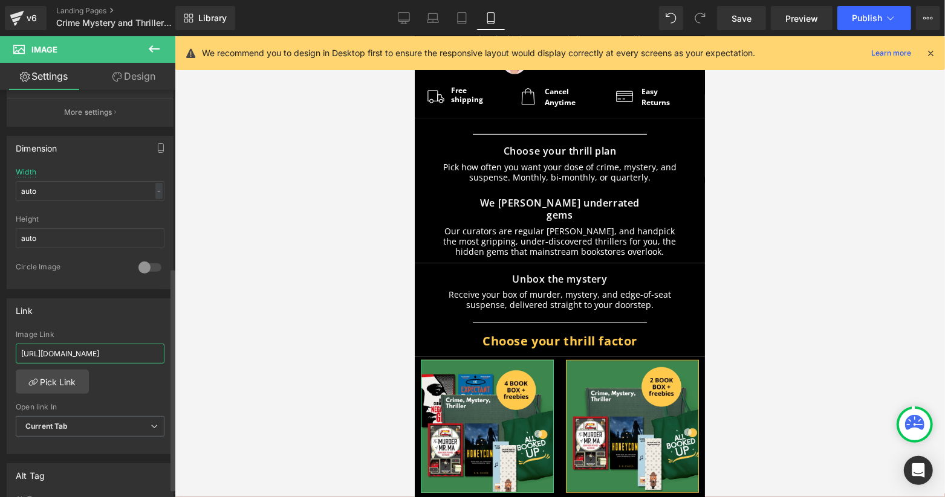
click at [99, 351] on input "https://aboxofstories.com/products/horror-plus-offer" at bounding box center [90, 354] width 149 height 20
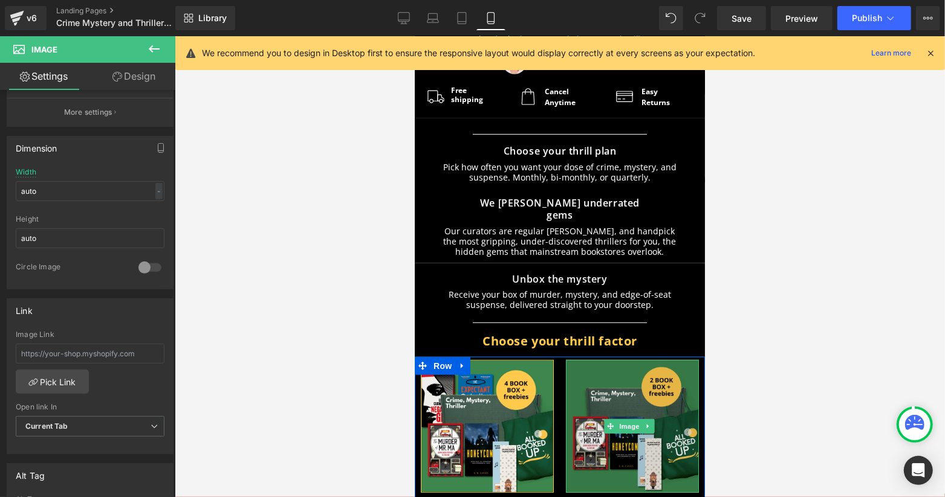
click at [613, 360] on img at bounding box center [631, 426] width 133 height 133
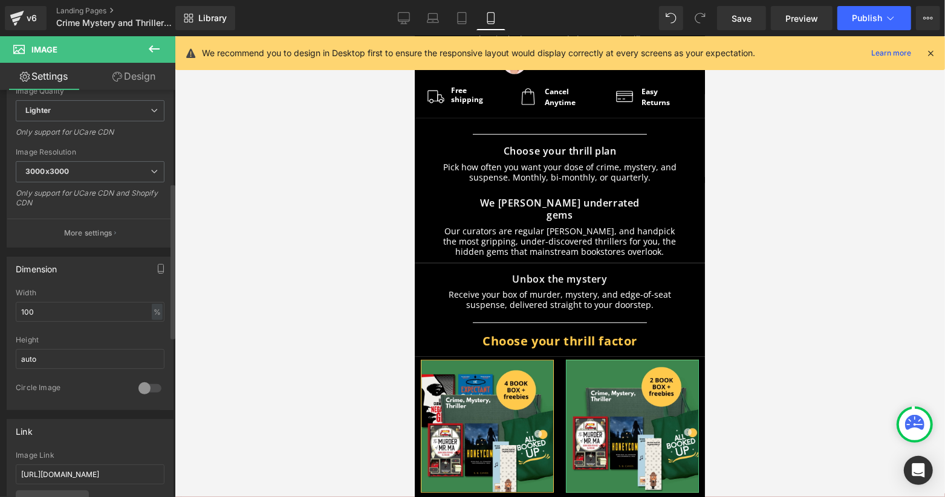
scroll to position [242, 0]
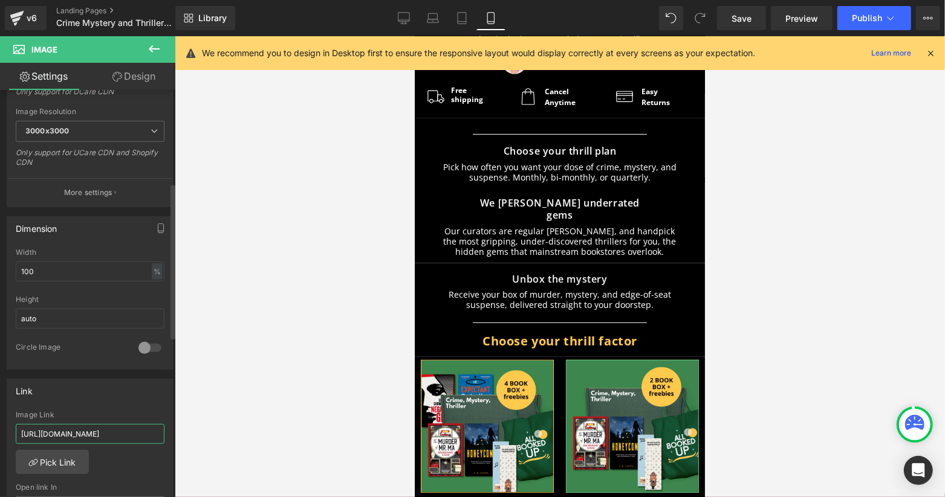
click at [91, 424] on input "https://aboxofstories.com/products/horror-basic-offer" at bounding box center [90, 434] width 149 height 20
click at [108, 411] on div "Image Link" at bounding box center [90, 415] width 149 height 8
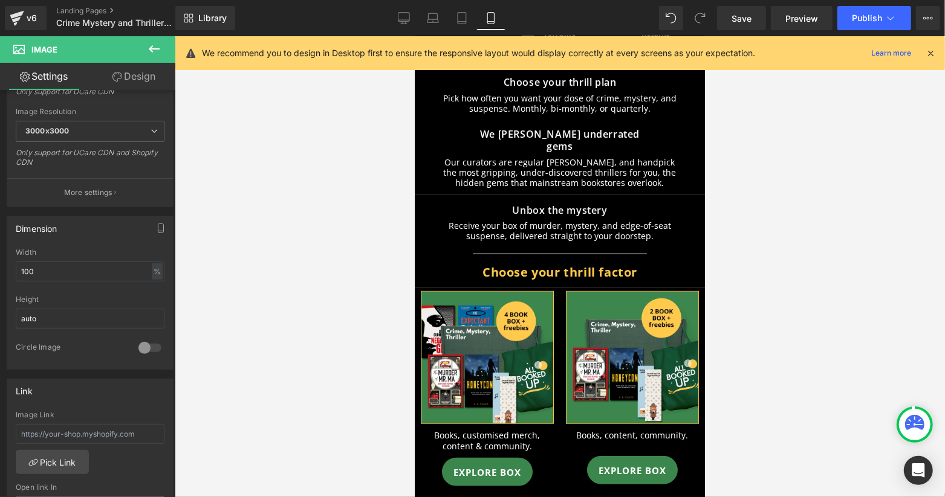
scroll to position [564, 0]
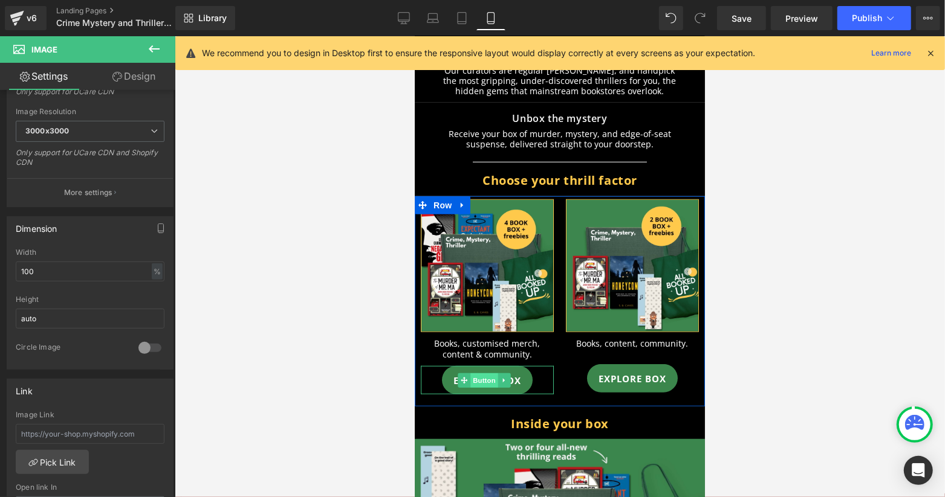
click at [475, 373] on span "Button" at bounding box center [484, 380] width 28 height 15
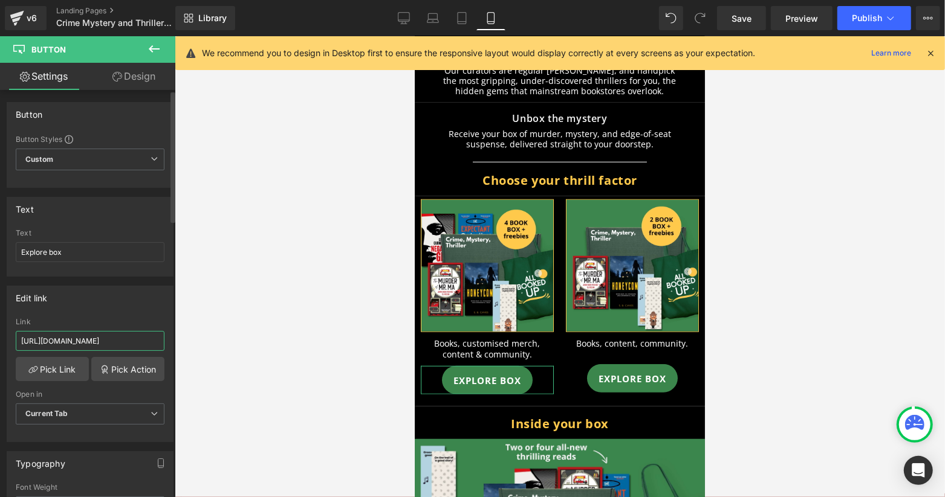
click at [112, 337] on input "https://aboxofstories.com/products/horror-plus-offer" at bounding box center [90, 341] width 149 height 20
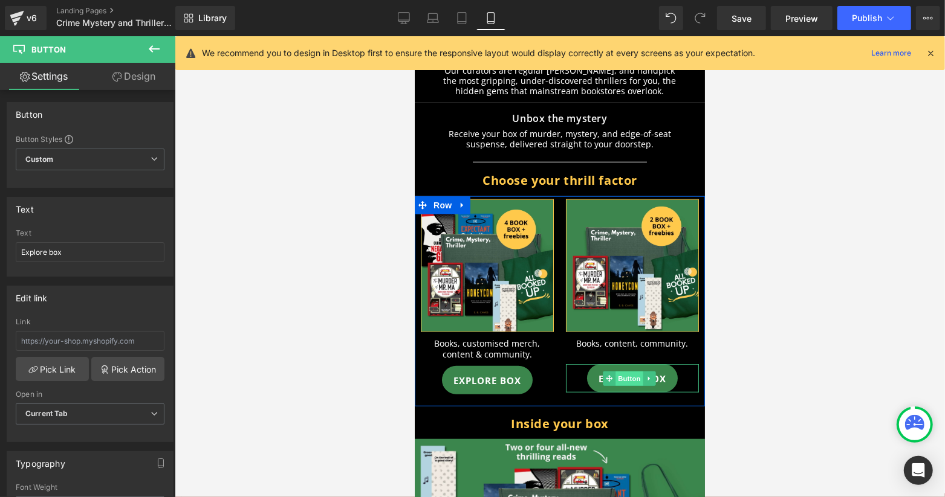
click at [615, 371] on span "Button" at bounding box center [629, 378] width 28 height 15
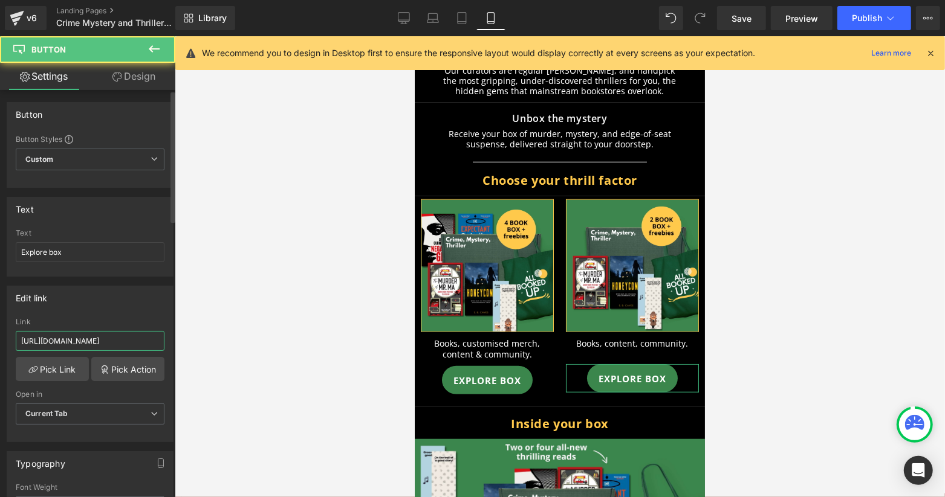
click at [67, 346] on input "https://aboxofstories.com/products/horror-basic-offer" at bounding box center [90, 341] width 149 height 20
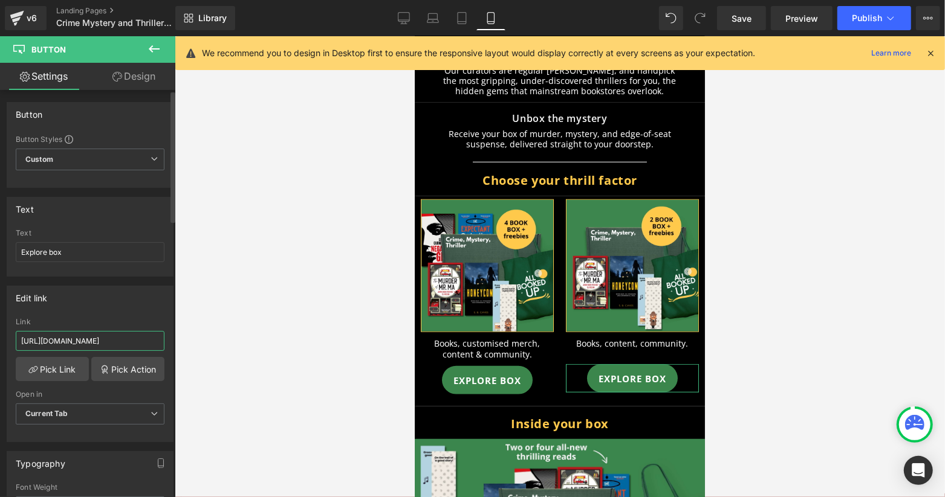
click at [67, 346] on input "https://aboxofstories.com/products/horror-basic-offer" at bounding box center [90, 341] width 149 height 20
type input "https://.com/products/horror-basic-offer"
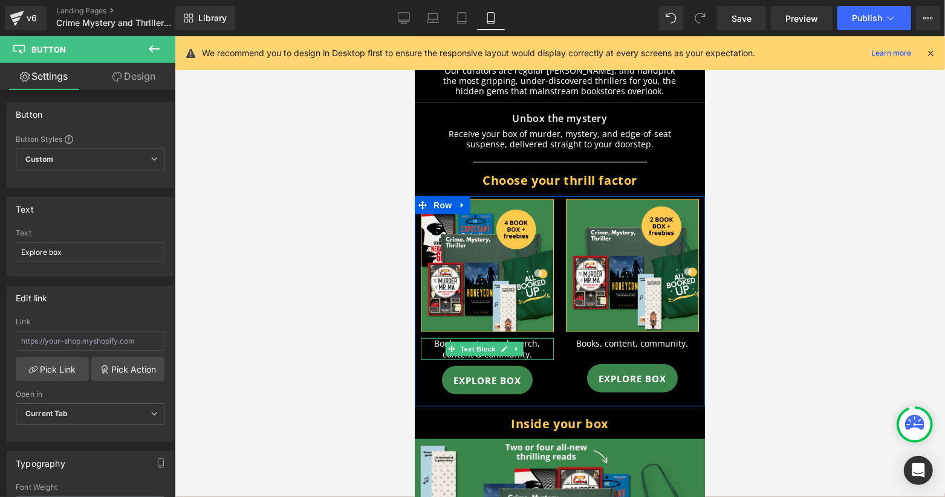
click at [429, 338] on p "Books, customised merch, content & community." at bounding box center [486, 349] width 133 height 22
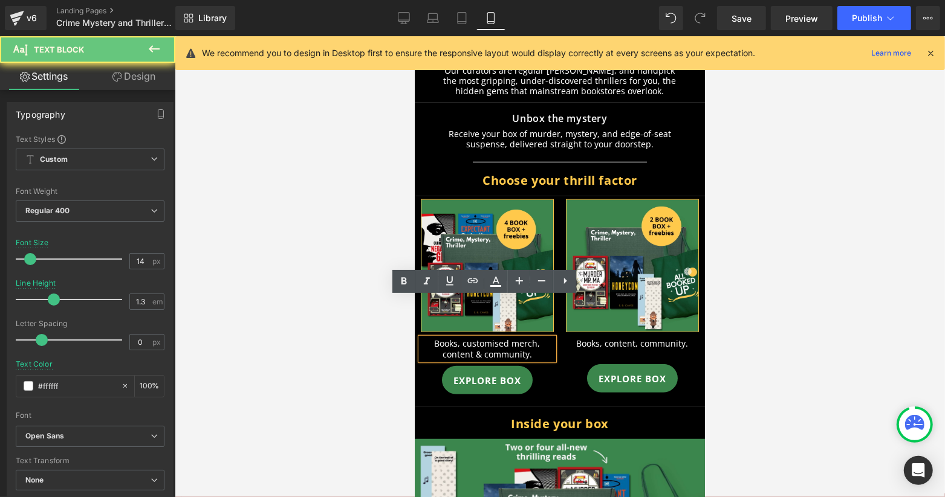
click at [429, 338] on p "Books, customised merch, content & community." at bounding box center [486, 349] width 133 height 22
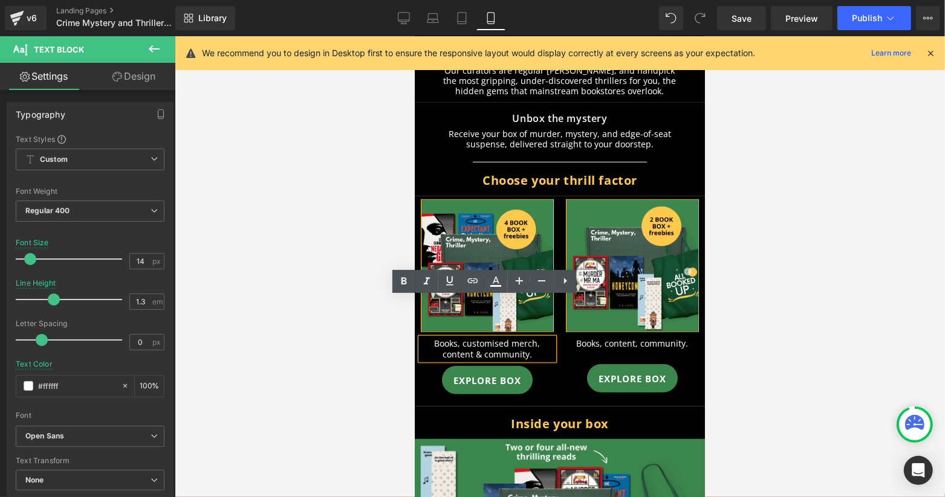
click at [517, 338] on p "Books, customised merch, content & community." at bounding box center [486, 349] width 133 height 22
click at [798, 276] on div at bounding box center [560, 266] width 770 height 461
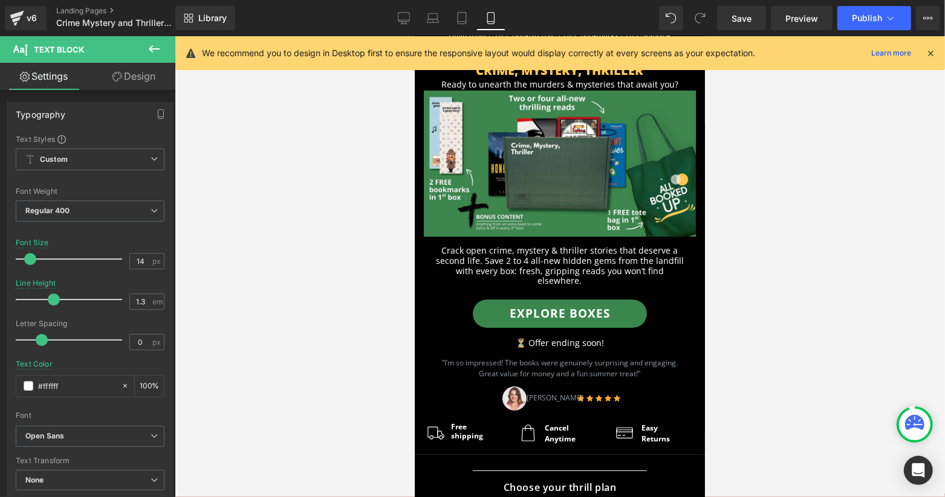
scroll to position [0, 0]
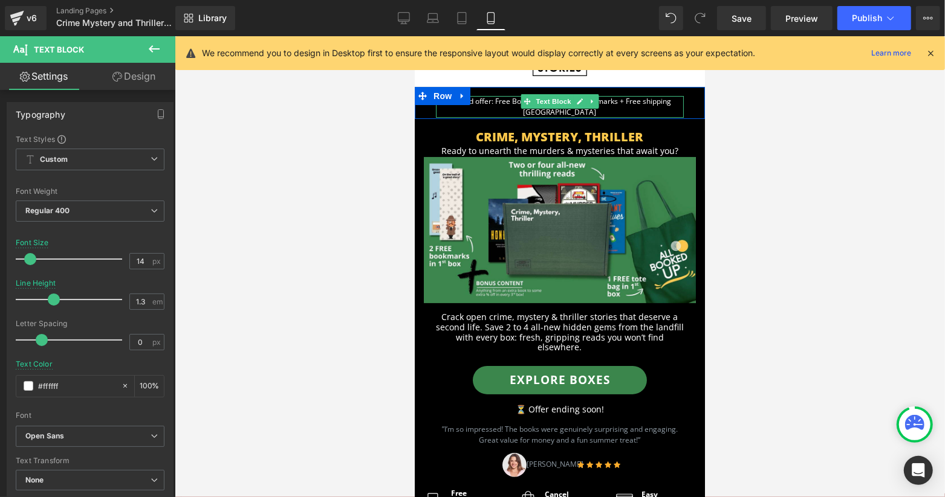
click at [662, 102] on p "Limited offer: Free Bookish Tote + Free bookmarks + Free shipping UK" at bounding box center [559, 106] width 248 height 22
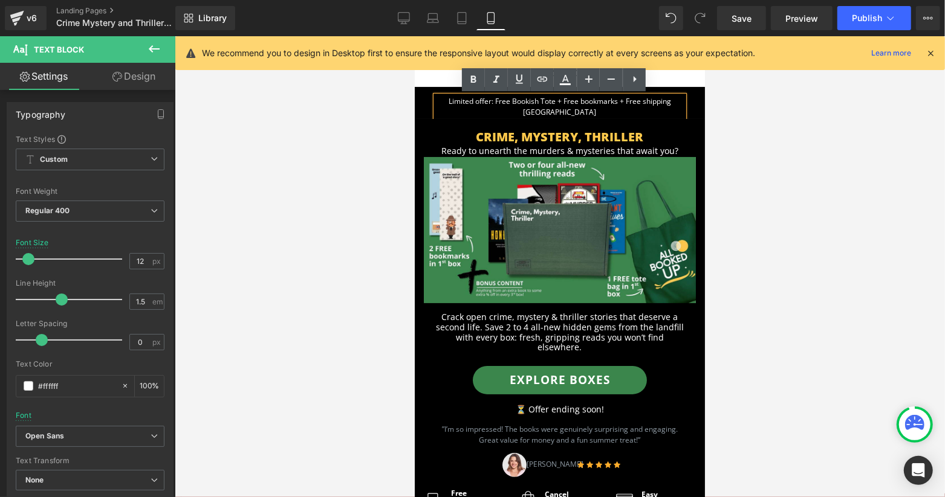
click at [609, 102] on p "Limited offer: Free Bookish Tote + Free bookmarks + Free shipping UK" at bounding box center [559, 106] width 248 height 22
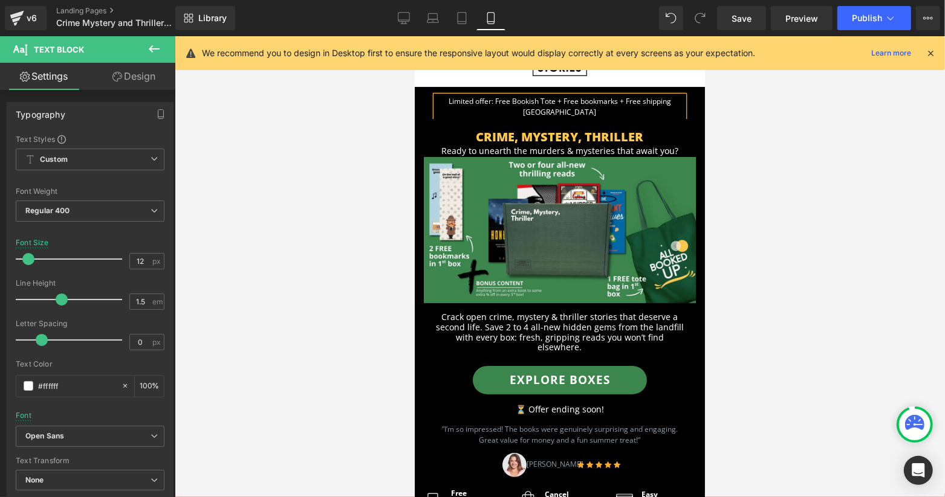
click at [803, 140] on div at bounding box center [560, 266] width 770 height 461
click at [413, 23] on link "Desktop" at bounding box center [403, 18] width 29 height 24
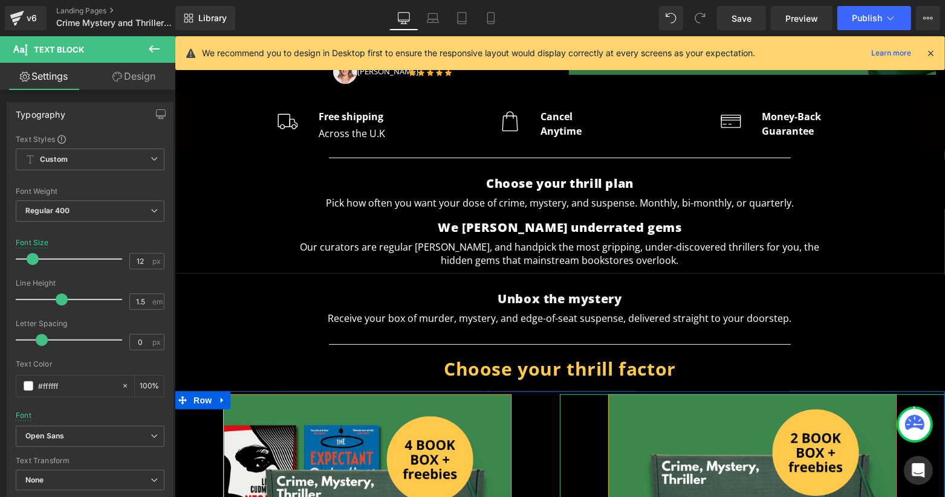
scroll to position [264, 0]
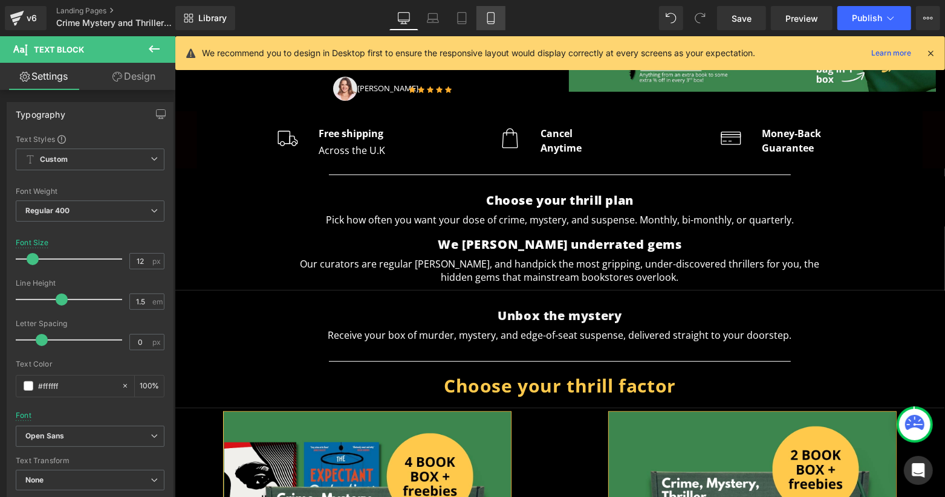
click at [491, 15] on icon at bounding box center [491, 18] width 12 height 12
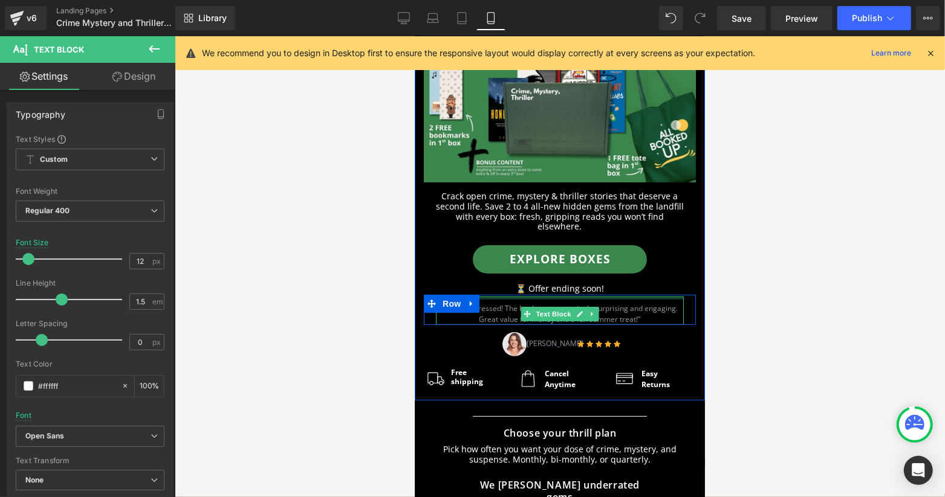
scroll to position [242, 0]
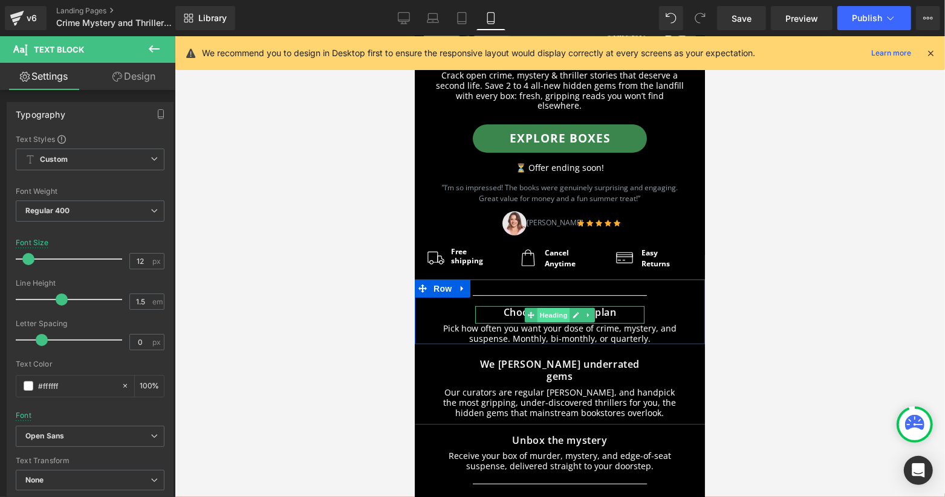
drag, startPoint x: 590, startPoint y: 398, endPoint x: 552, endPoint y: 295, distance: 109.6
click at [552, 308] on span "Heading" at bounding box center [553, 315] width 33 height 15
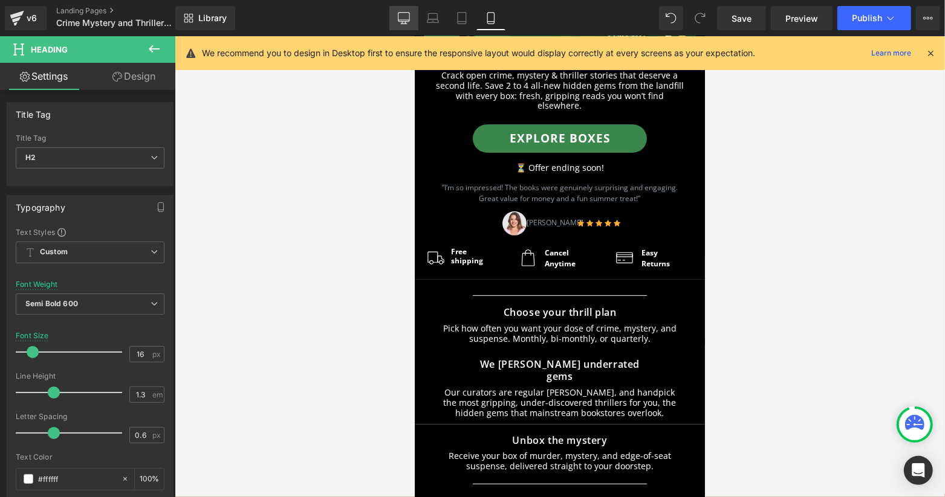
click at [404, 24] on link "Desktop" at bounding box center [403, 18] width 29 height 24
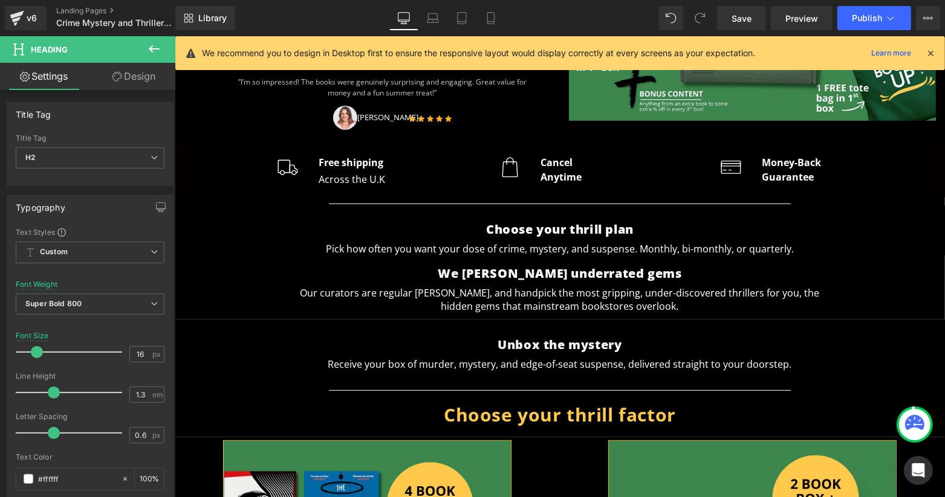
scroll to position [170, 0]
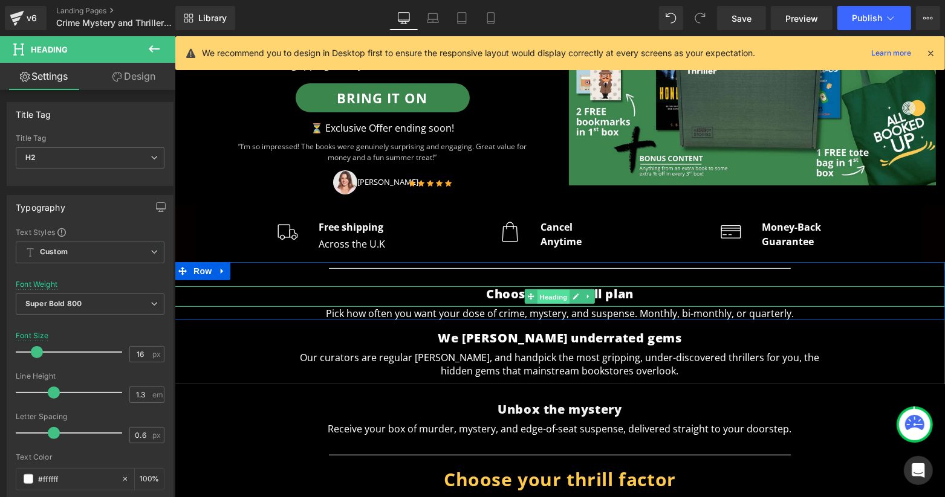
click at [546, 293] on span "Heading" at bounding box center [553, 296] width 33 height 15
click at [548, 292] on span "Heading" at bounding box center [553, 296] width 33 height 15
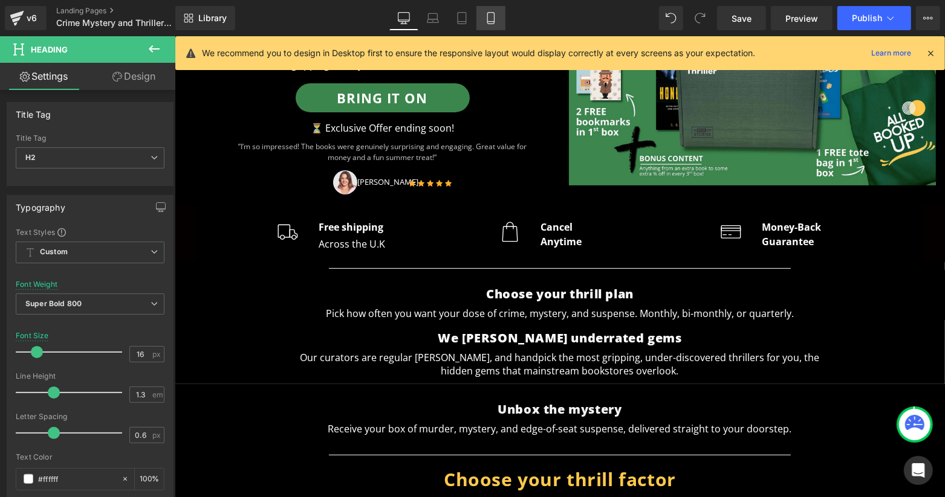
click at [493, 8] on link "Mobile" at bounding box center [490, 18] width 29 height 24
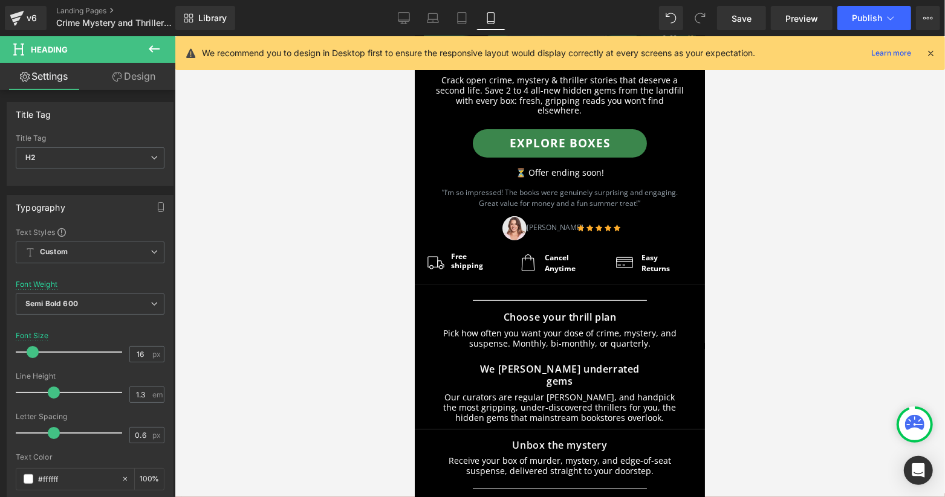
scroll to position [242, 0]
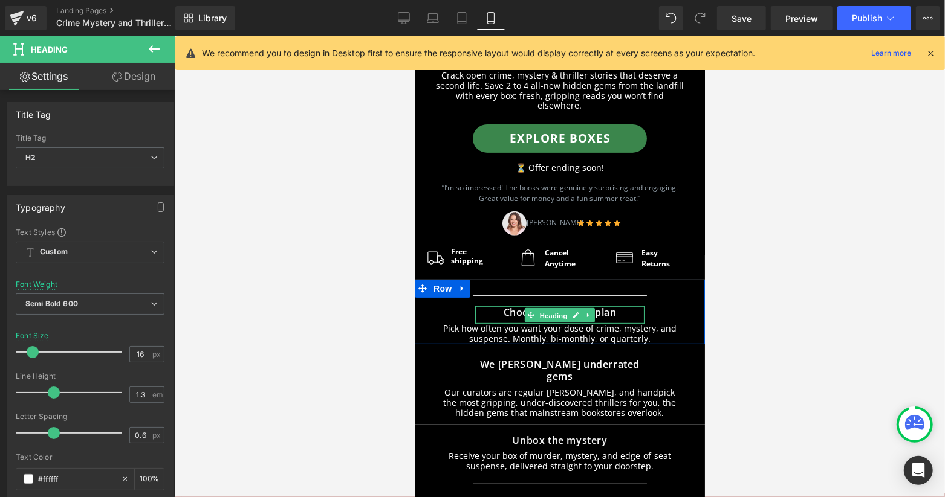
click at [537, 308] on span "Heading" at bounding box center [553, 315] width 33 height 15
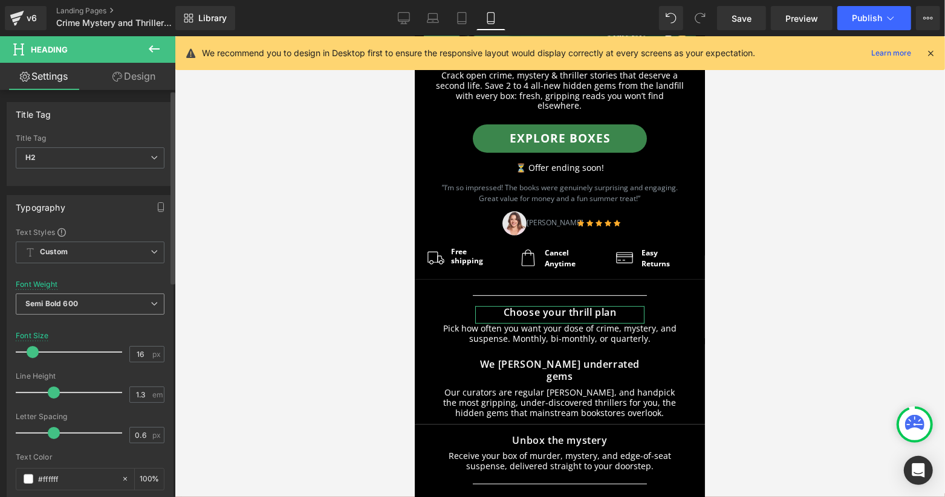
click at [123, 297] on span "Semi Bold 600" at bounding box center [90, 304] width 149 height 21
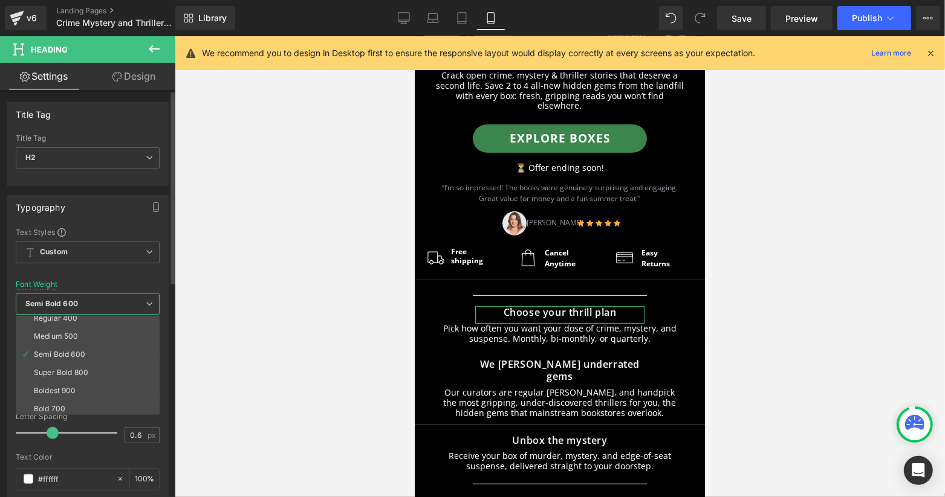
scroll to position [100, 0]
click at [115, 337] on li "Super Bold 800" at bounding box center [90, 334] width 149 height 18
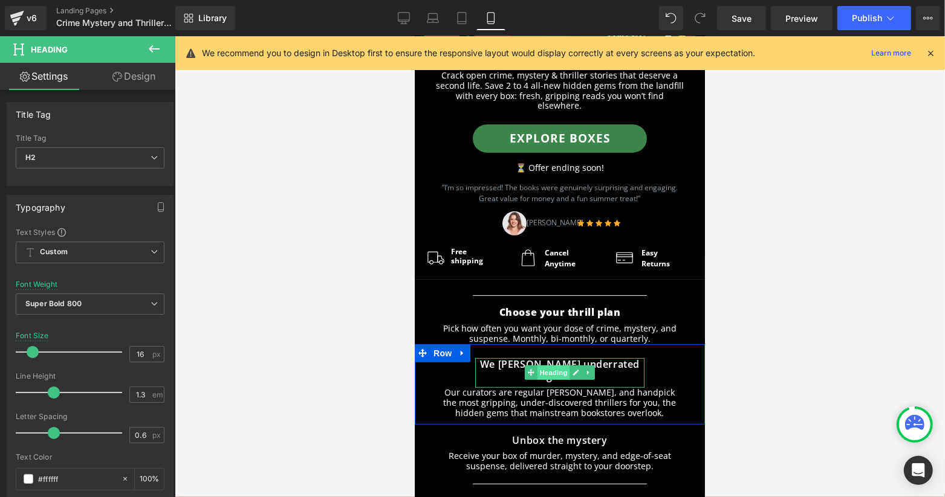
click at [537, 365] on span "Heading" at bounding box center [553, 372] width 33 height 15
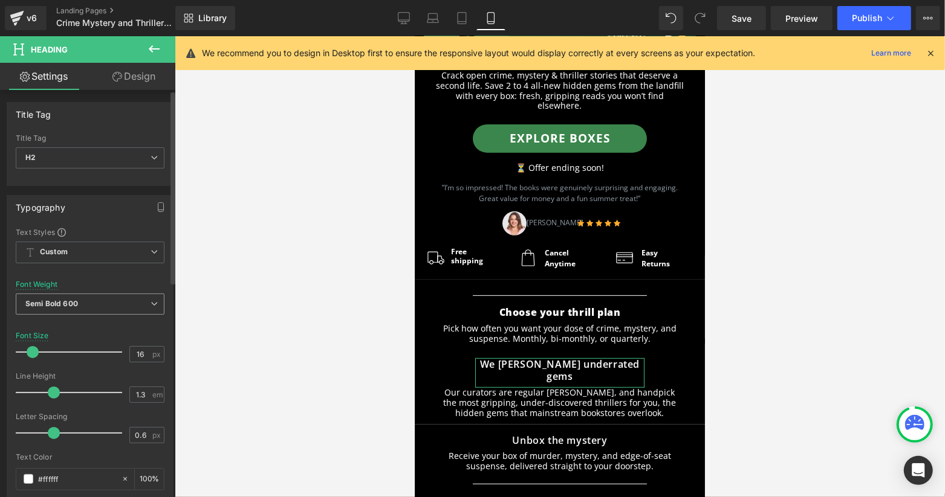
click at [54, 308] on span "Semi Bold 600" at bounding box center [90, 304] width 149 height 21
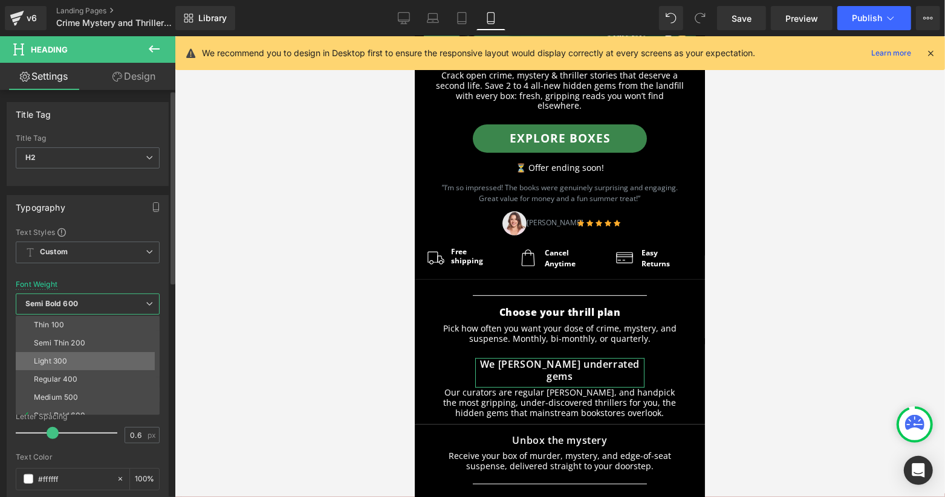
scroll to position [80, 0]
click at [97, 351] on li "Super Bold 800" at bounding box center [90, 353] width 149 height 18
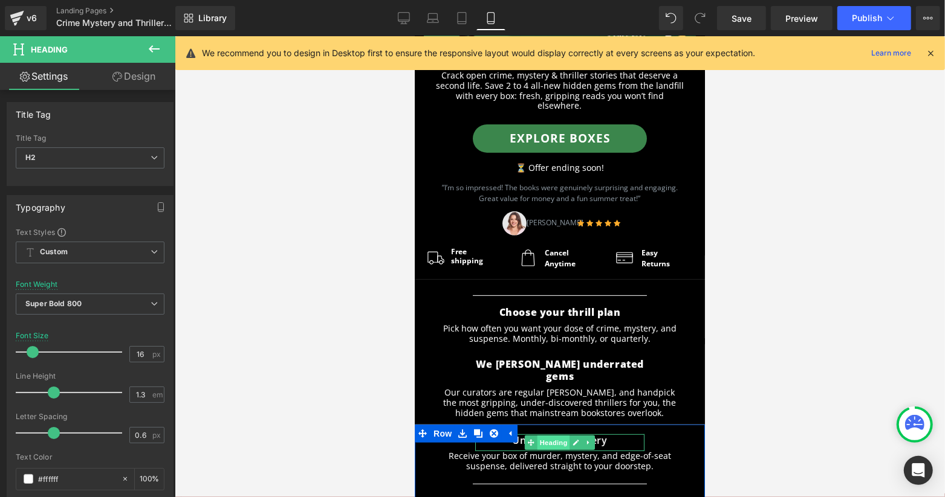
click at [541, 435] on span "Heading" at bounding box center [553, 442] width 33 height 15
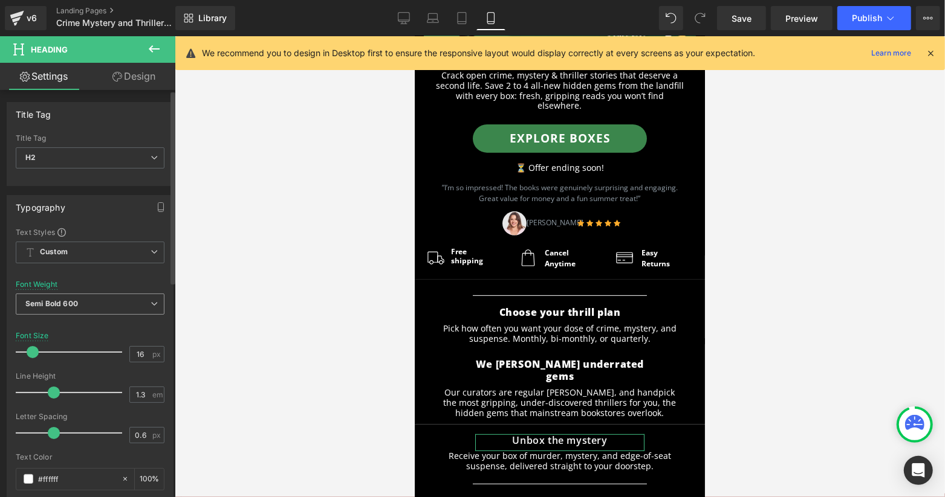
click at [137, 295] on span "Semi Bold 600" at bounding box center [90, 304] width 149 height 21
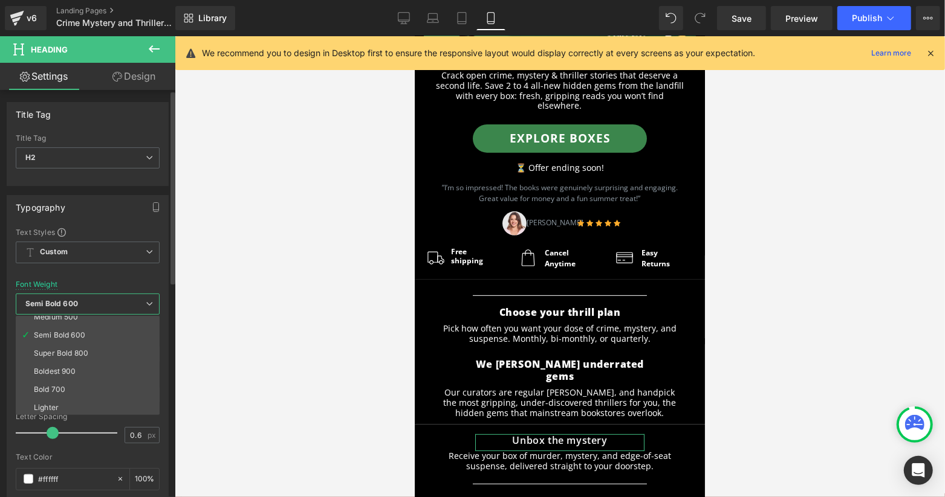
click at [106, 344] on li "Super Bold 800" at bounding box center [90, 353] width 149 height 18
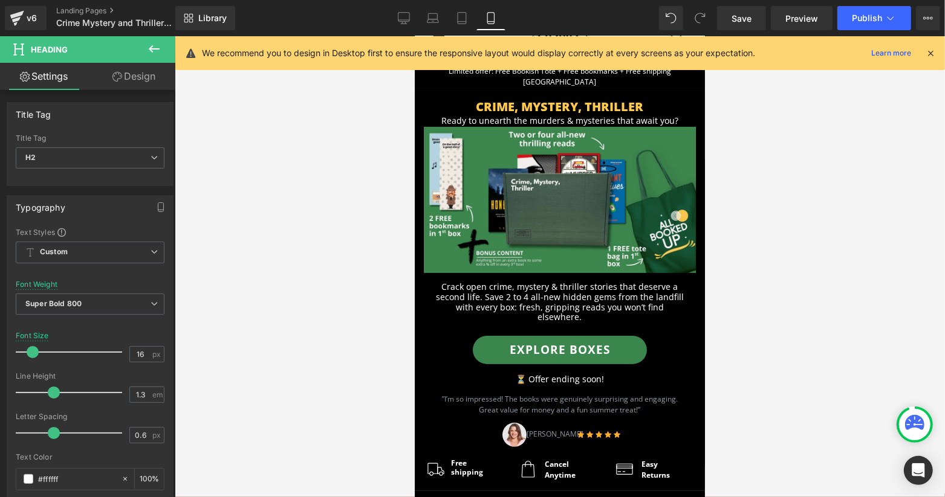
scroll to position [0, 0]
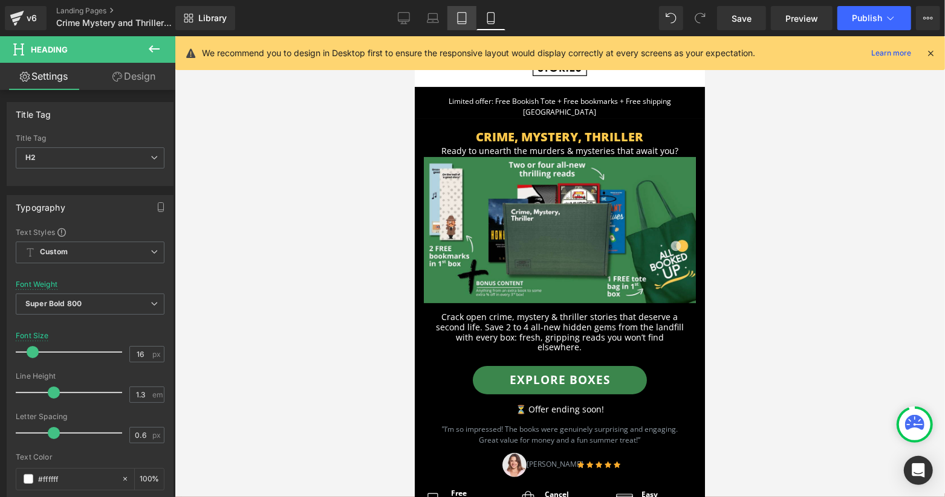
click at [464, 25] on link "Tablet" at bounding box center [461, 18] width 29 height 24
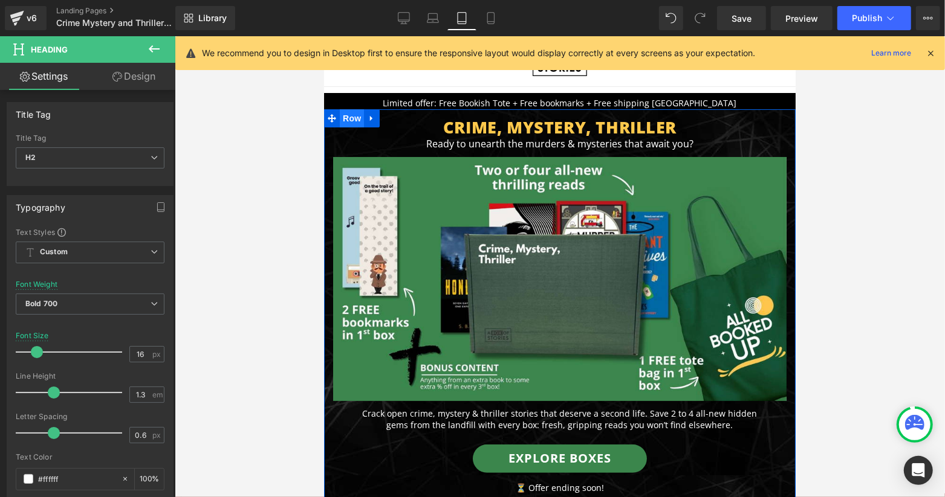
click at [343, 118] on span "Row" at bounding box center [351, 118] width 24 height 18
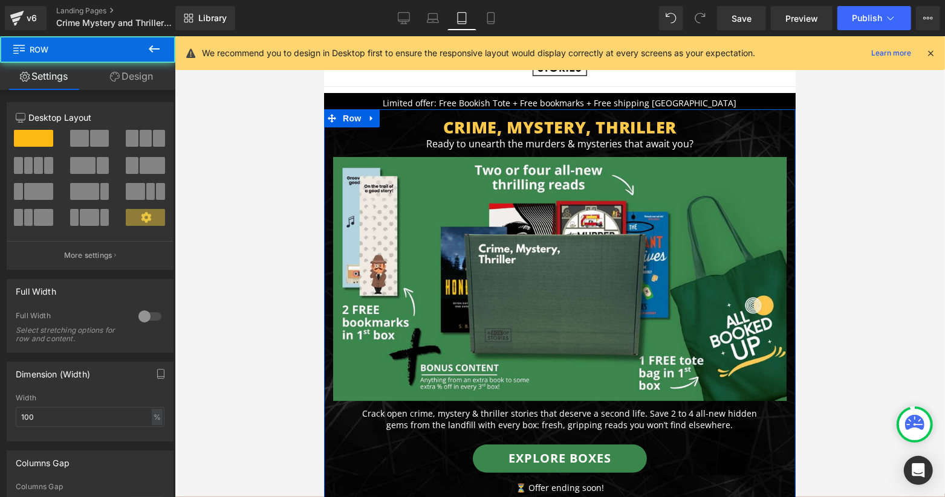
click at [126, 79] on link "Design" at bounding box center [132, 76] width 88 height 27
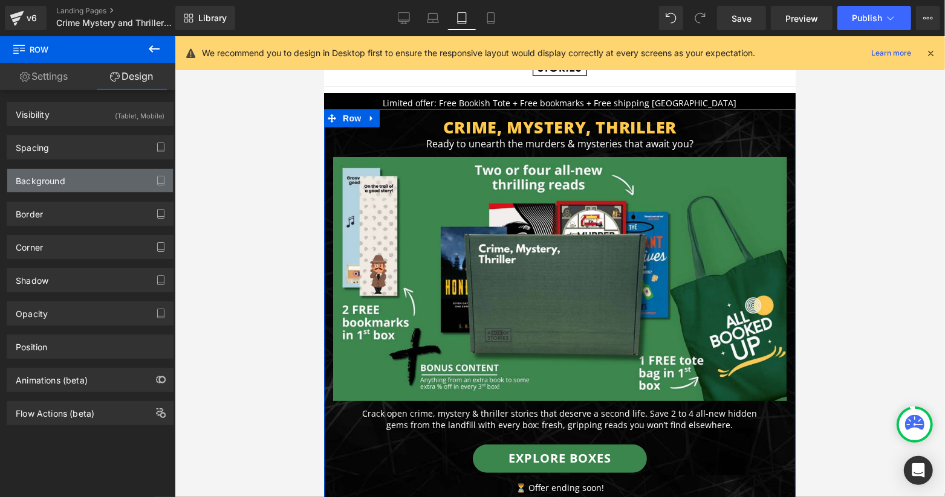
click at [131, 181] on div "Background" at bounding box center [90, 180] width 166 height 23
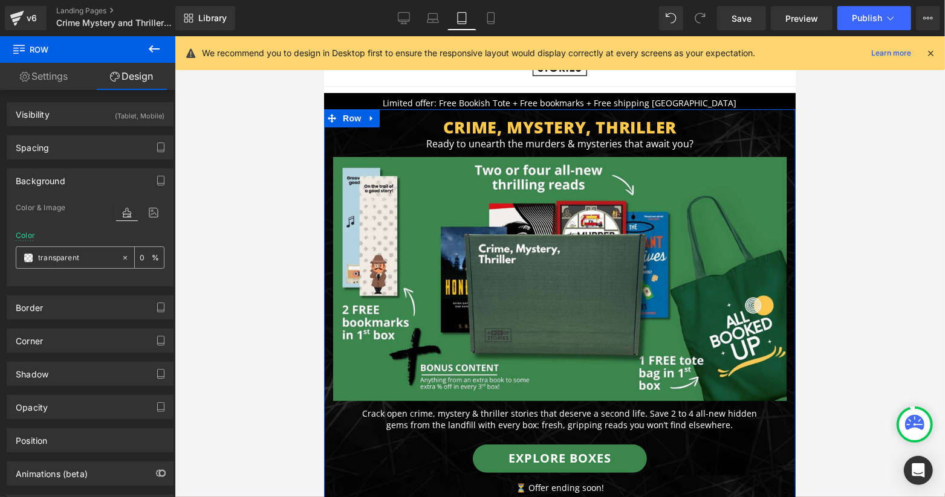
click at [79, 255] on input "text" at bounding box center [76, 257] width 77 height 13
type input "9"
type input "000000"
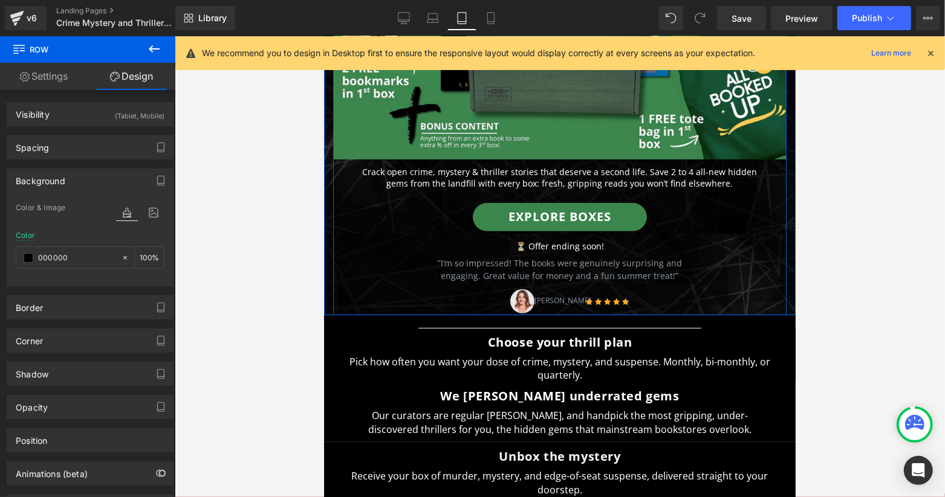
scroll to position [403, 0]
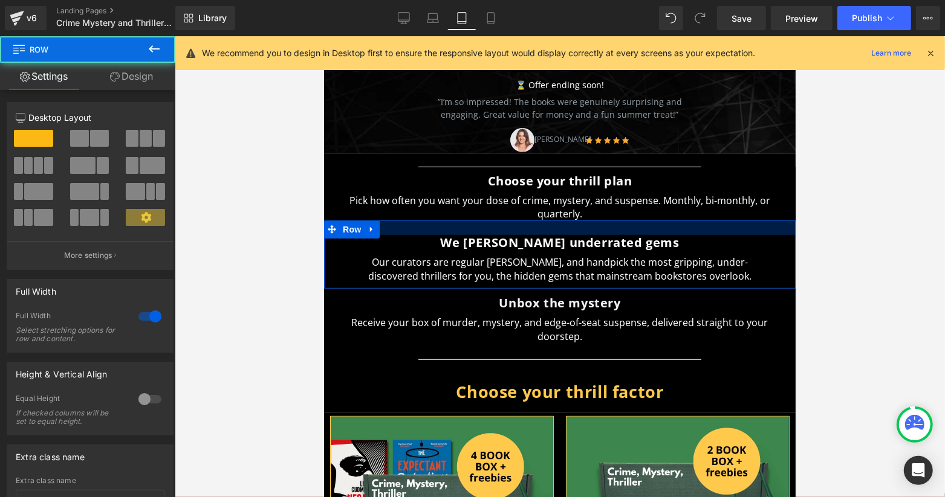
drag, startPoint x: 676, startPoint y: 223, endPoint x: 675, endPoint y: 231, distance: 7.9
click at [675, 231] on div at bounding box center [558, 227] width 471 height 15
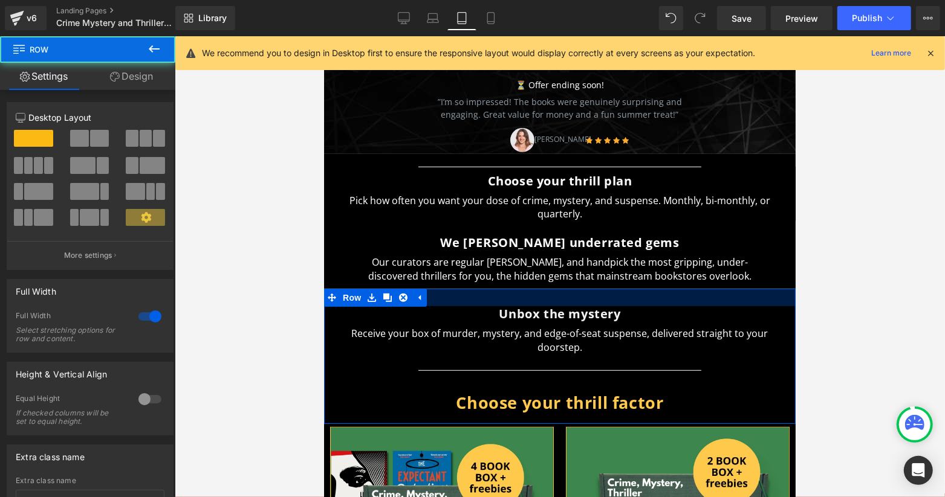
drag, startPoint x: 722, startPoint y: 288, endPoint x: 720, endPoint y: 299, distance: 10.9
click at [720, 299] on div at bounding box center [558, 297] width 471 height 18
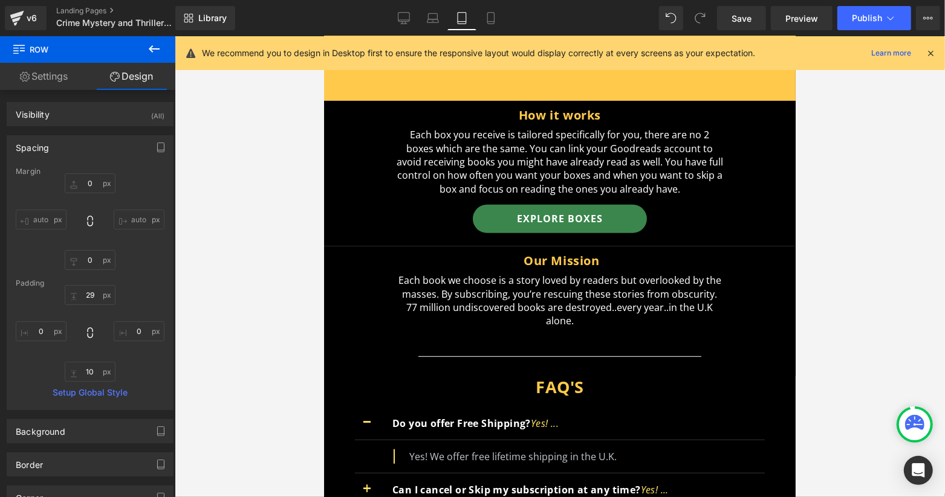
scroll to position [3706, 0]
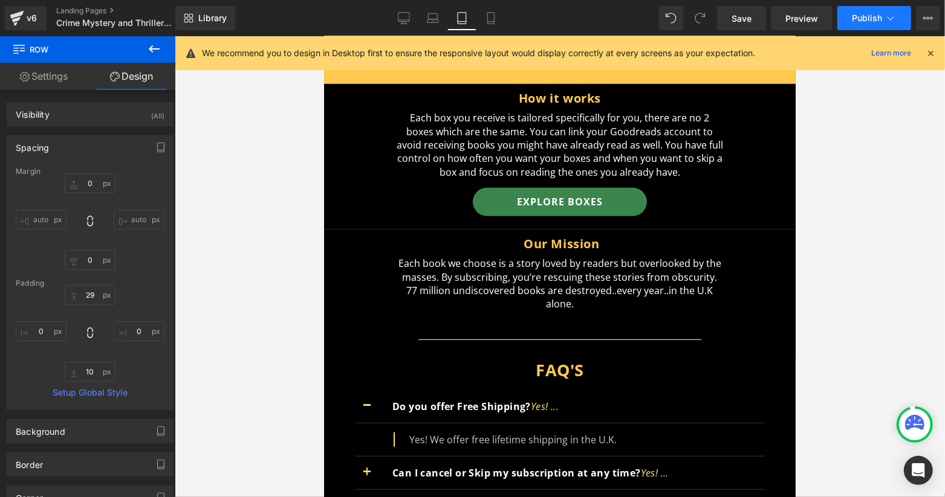
click at [865, 21] on span "Publish" at bounding box center [866, 18] width 30 height 10
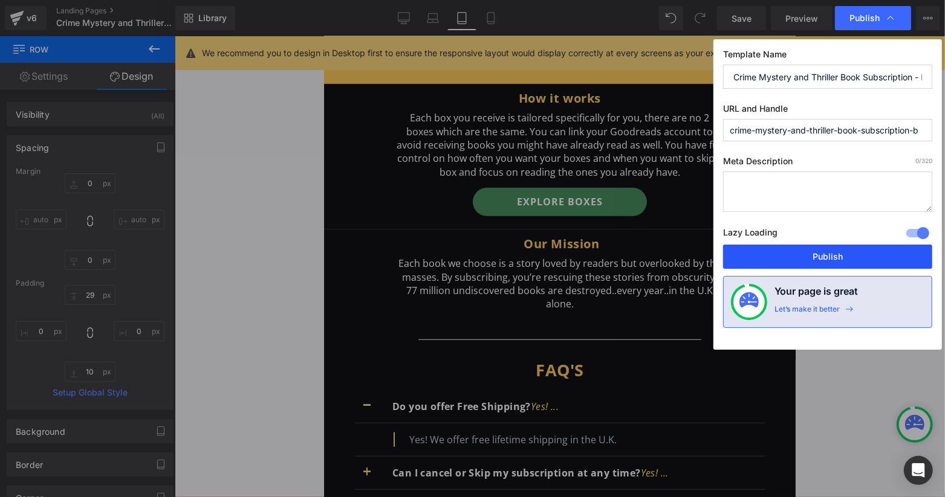
click at [842, 248] on button "Publish" at bounding box center [827, 257] width 209 height 24
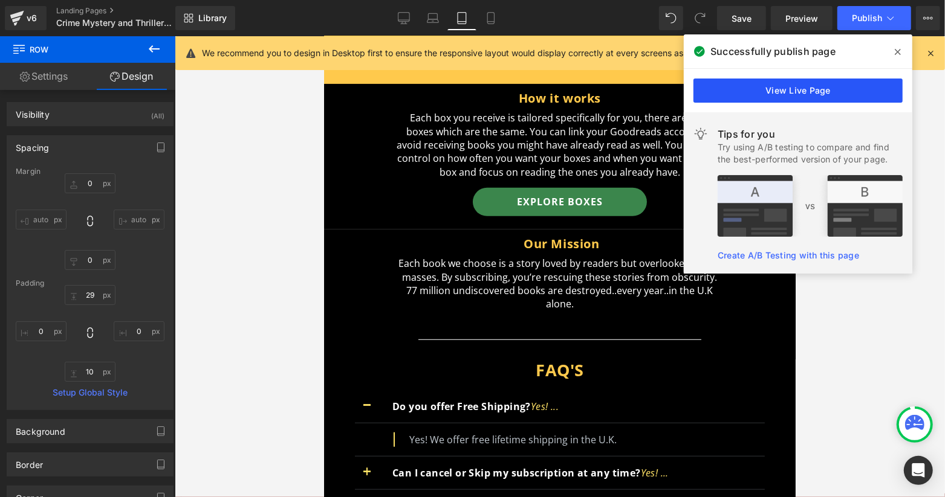
click at [809, 79] on link "View Live Page" at bounding box center [797, 91] width 209 height 24
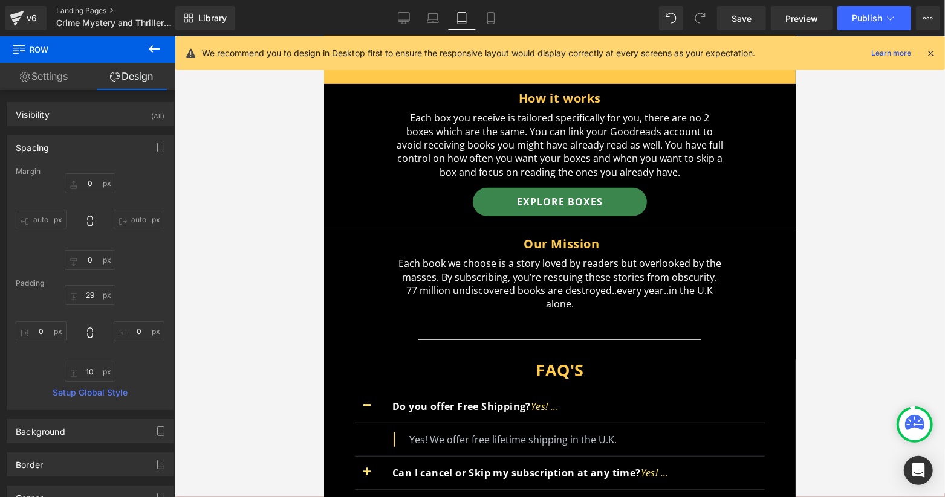
click at [74, 12] on link "Landing Pages" at bounding box center [125, 11] width 139 height 10
